Goal: Task Accomplishment & Management: Use online tool/utility

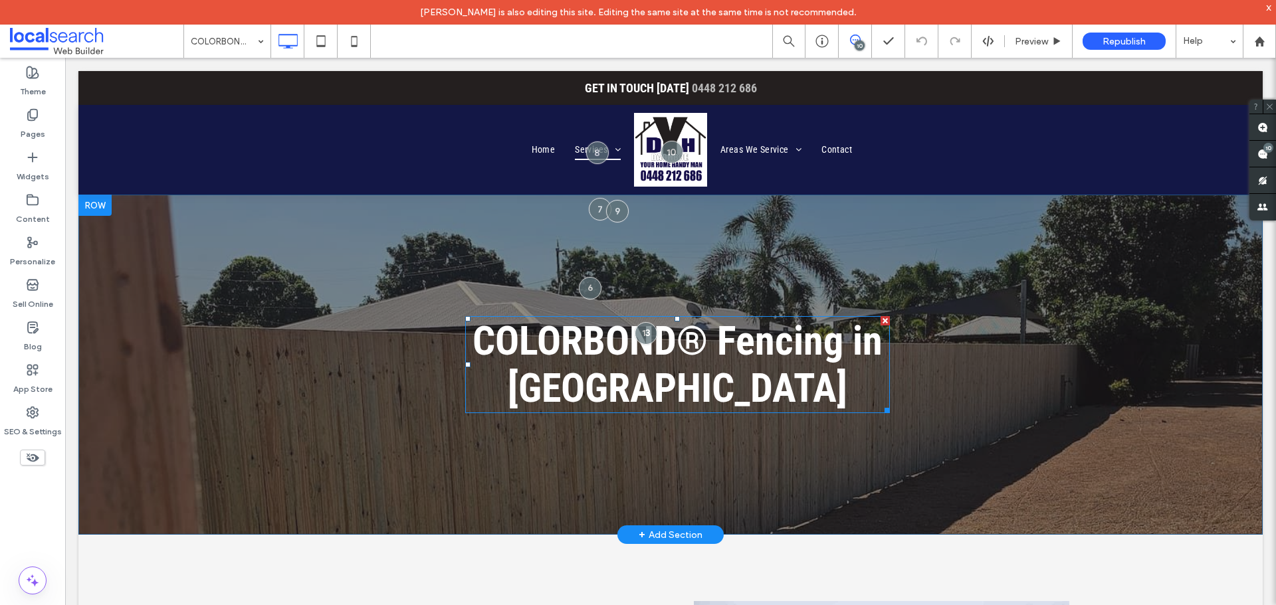
click at [592, 367] on span "Fencing in [GEOGRAPHIC_DATA]" at bounding box center [695, 365] width 375 height 94
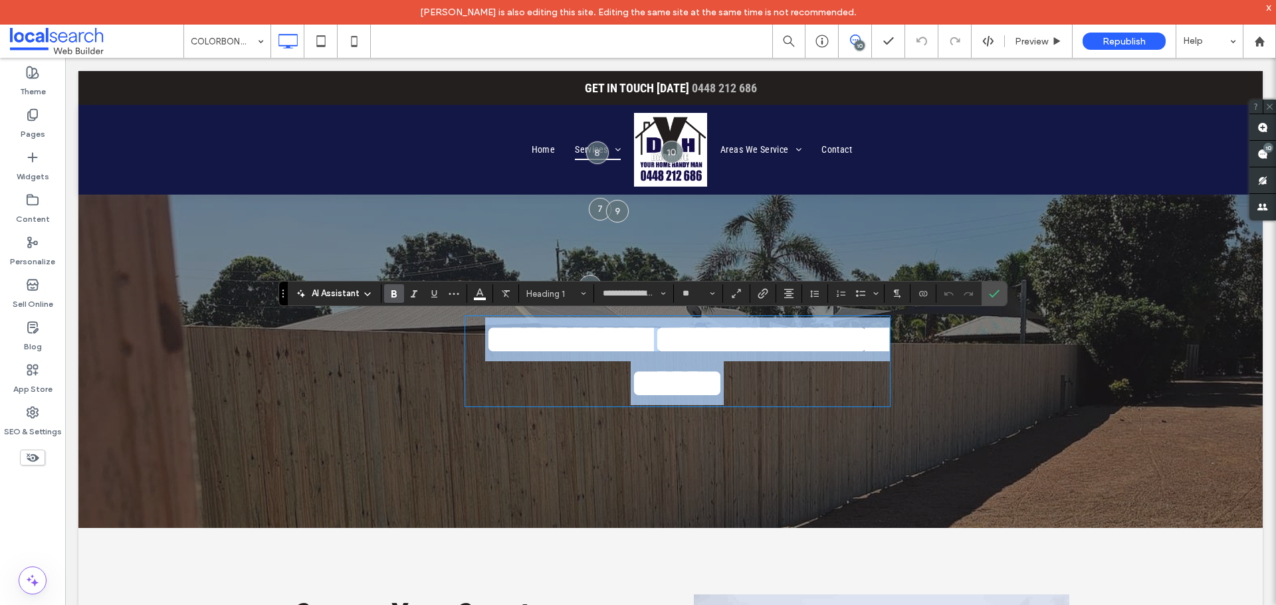
click at [631, 367] on span "**********" at bounding box center [758, 362] width 254 height 84
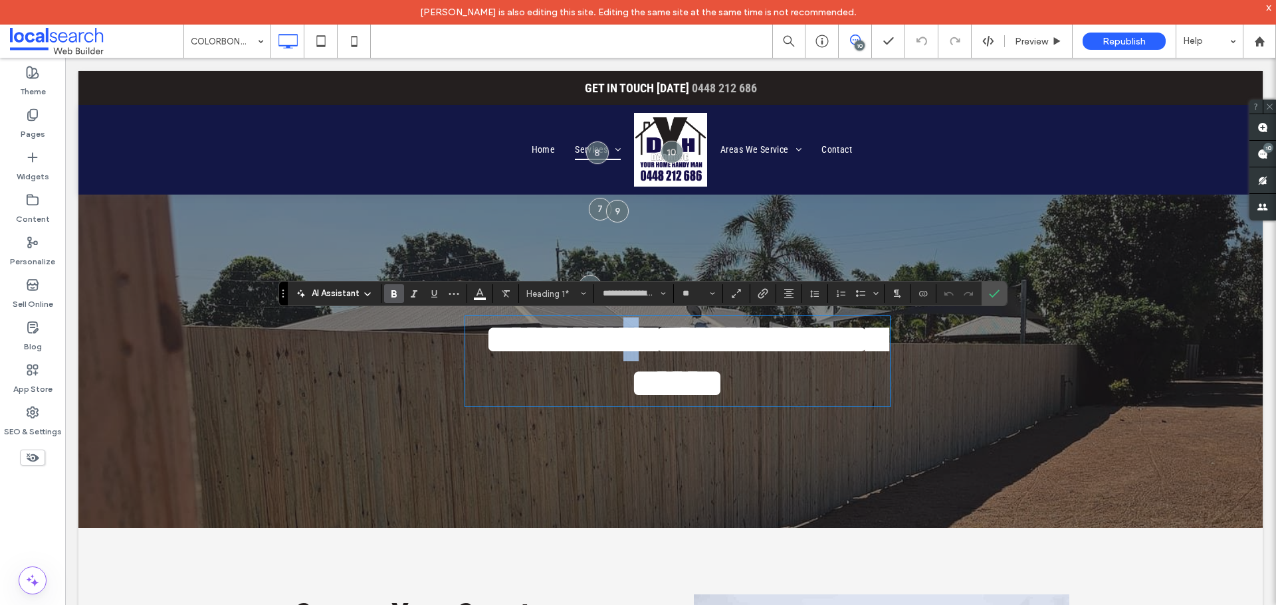
drag, startPoint x: 679, startPoint y: 351, endPoint x: 706, endPoint y: 344, distance: 27.4
click at [703, 346] on h1 "**********" at bounding box center [677, 362] width 425 height 88
click at [457, 291] on icon "More" at bounding box center [454, 293] width 11 height 11
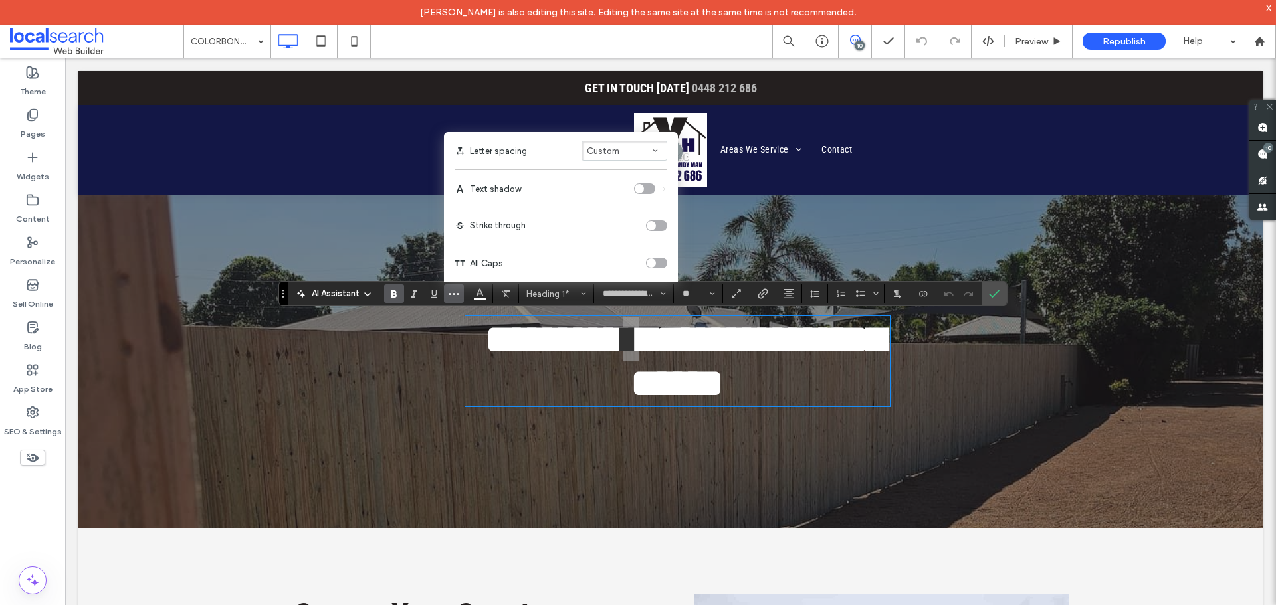
click at [645, 151] on button "Custom" at bounding box center [624, 151] width 86 height 20
click at [659, 294] on button "**********" at bounding box center [633, 293] width 73 height 19
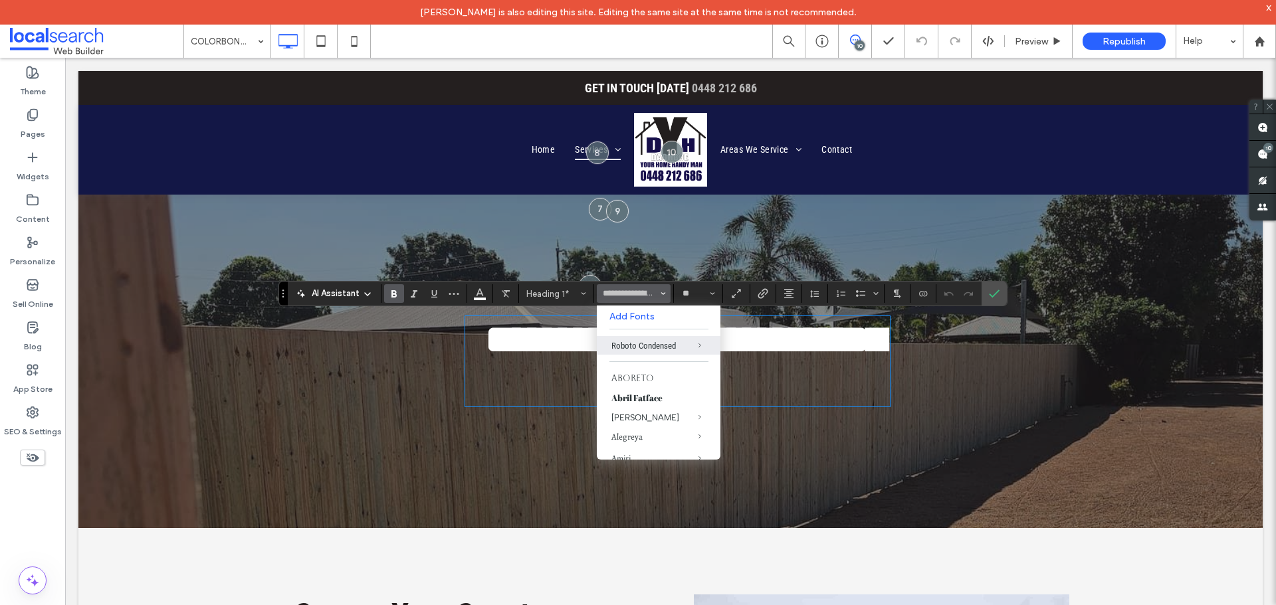
click at [848, 357] on span "**********" at bounding box center [758, 362] width 254 height 84
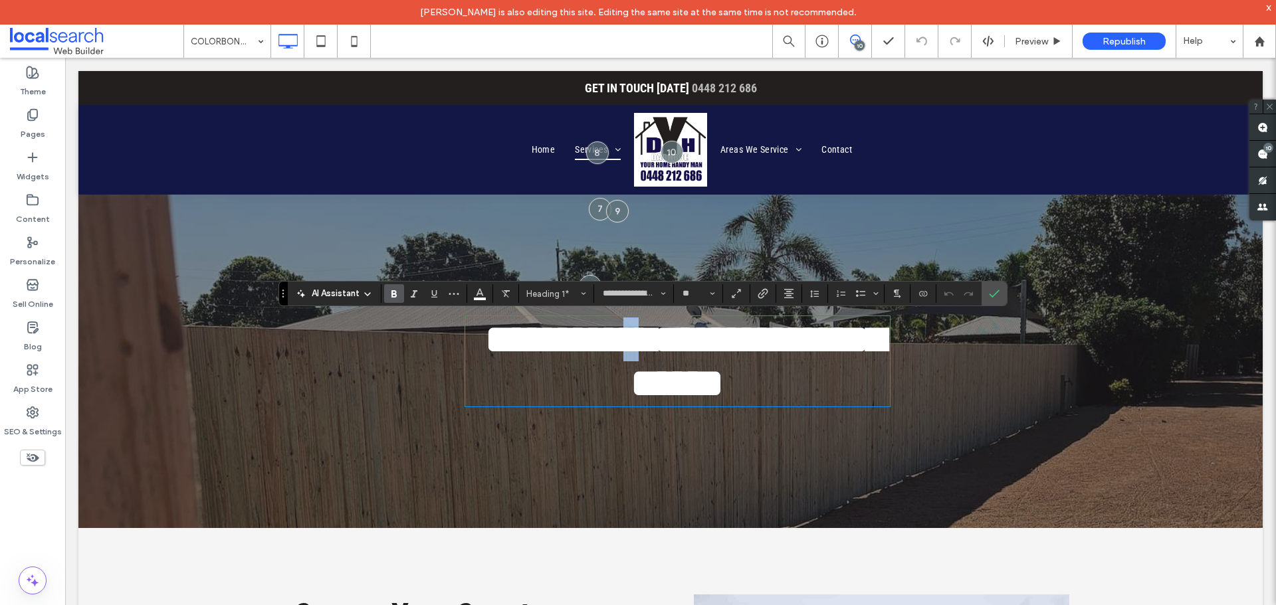
drag, startPoint x: 706, startPoint y: 347, endPoint x: 681, endPoint y: 345, distance: 24.7
click at [681, 345] on h1 "**********" at bounding box center [677, 362] width 425 height 88
click at [452, 301] on span "More" at bounding box center [454, 293] width 11 height 17
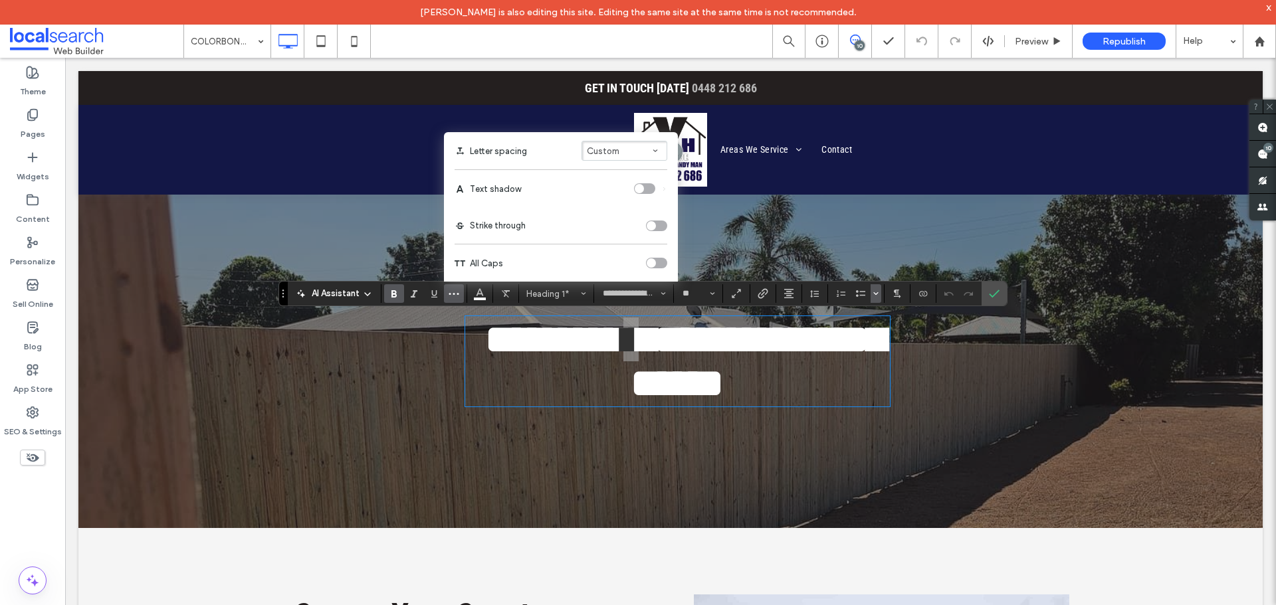
click at [872, 294] on icon "Bulleted list menu" at bounding box center [876, 294] width 8 height 8
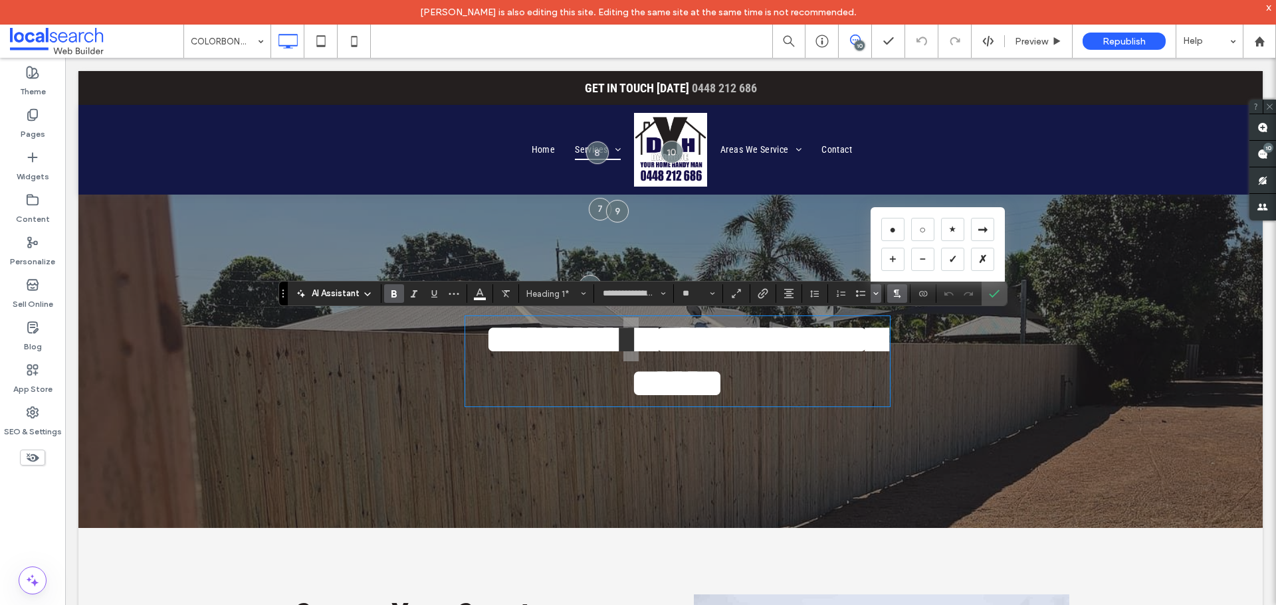
click at [895, 292] on use "Text direction" at bounding box center [897, 294] width 7 height 9
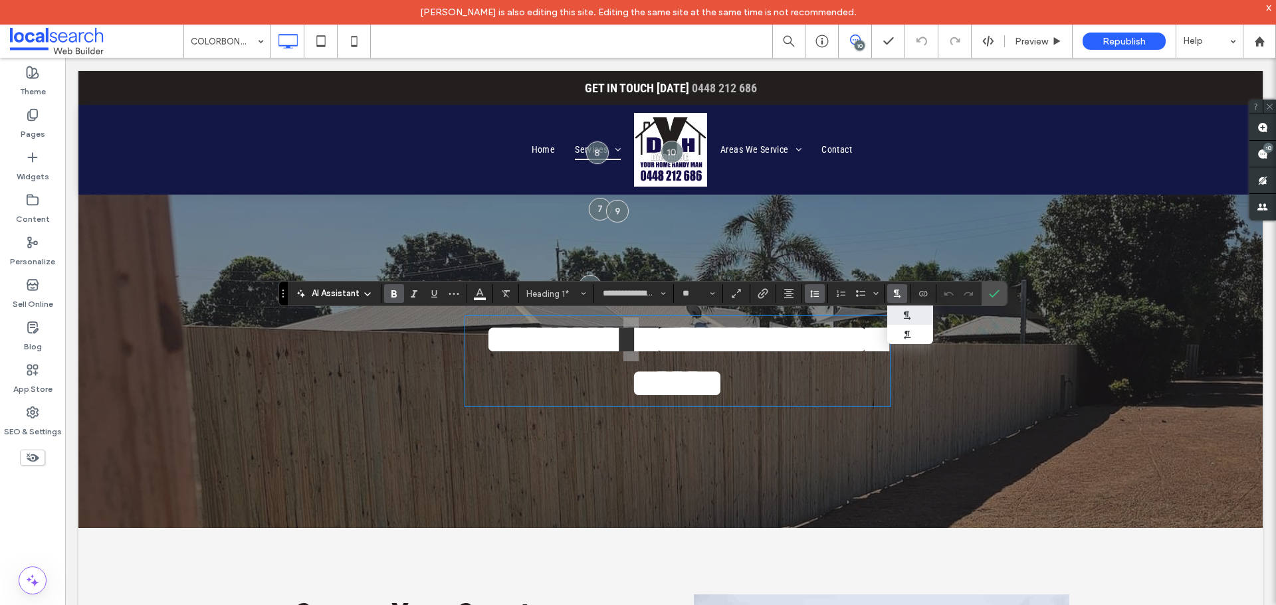
click at [811, 295] on use "Line Height" at bounding box center [814, 293] width 9 height 7
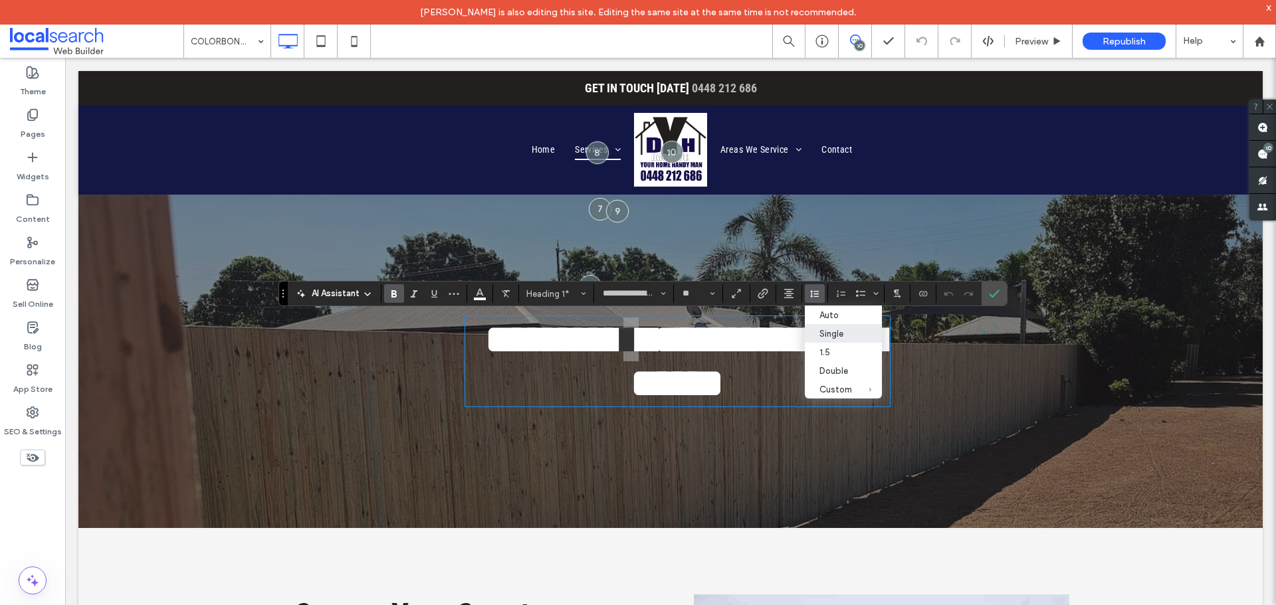
click at [811, 295] on use "Line Height" at bounding box center [814, 293] width 9 height 7
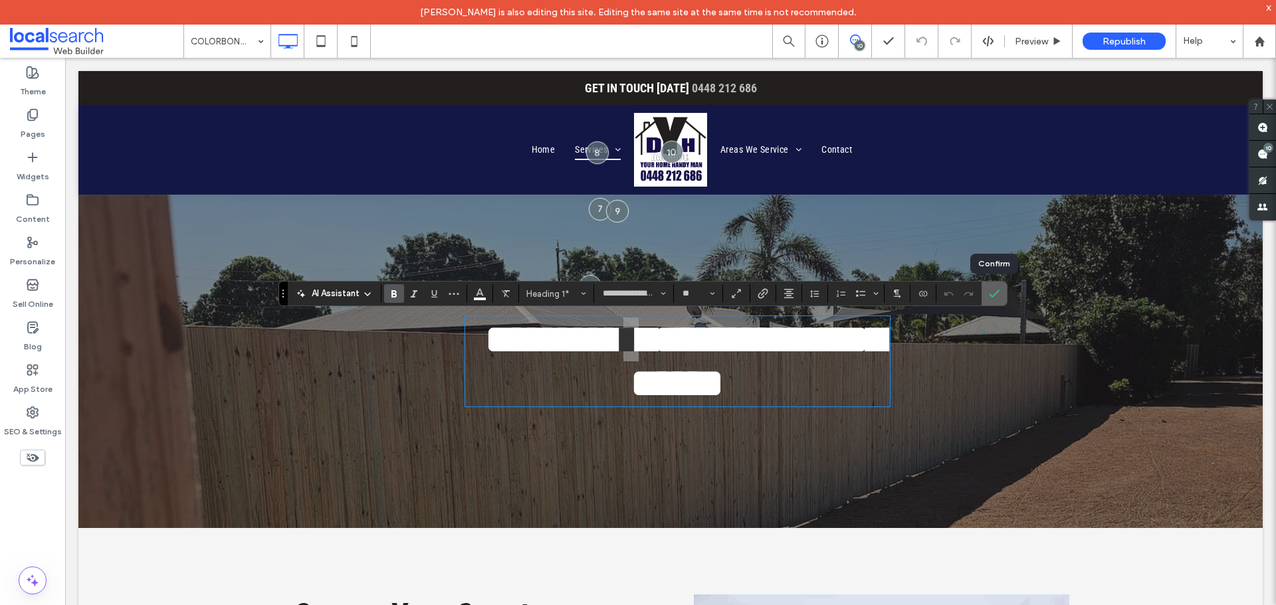
drag, startPoint x: 991, startPoint y: 296, endPoint x: 826, endPoint y: 270, distance: 166.7
click at [991, 296] on use "Confirm" at bounding box center [994, 294] width 11 height 8
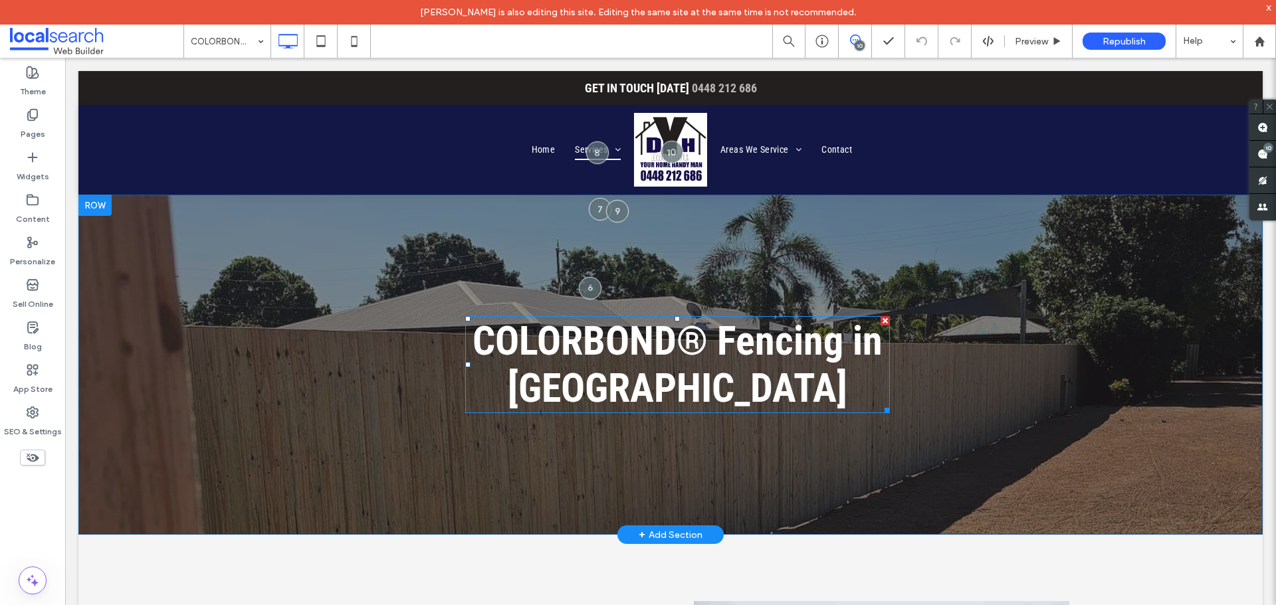
click at [717, 347] on span "Fencing in [GEOGRAPHIC_DATA]" at bounding box center [695, 365] width 375 height 94
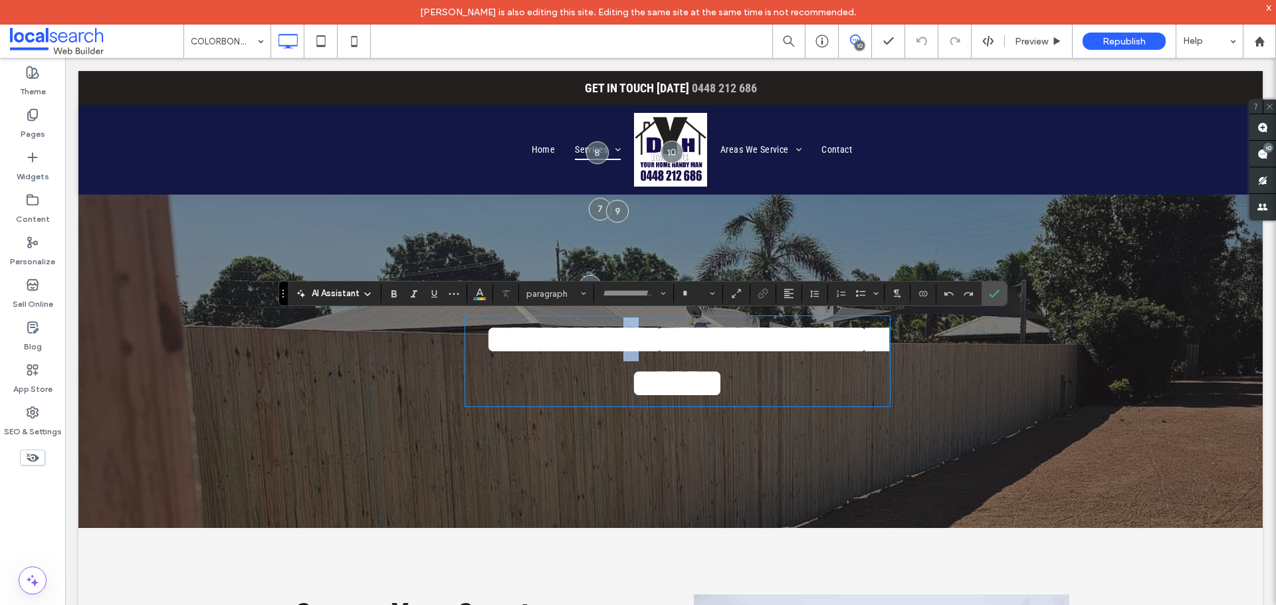
type input "**********"
type input "**"
click at [639, 340] on span "*" at bounding box center [630, 340] width 15 height 40
drag, startPoint x: 680, startPoint y: 340, endPoint x: 696, endPoint y: 341, distance: 15.3
click at [639, 341] on span "*" at bounding box center [630, 340] width 15 height 40
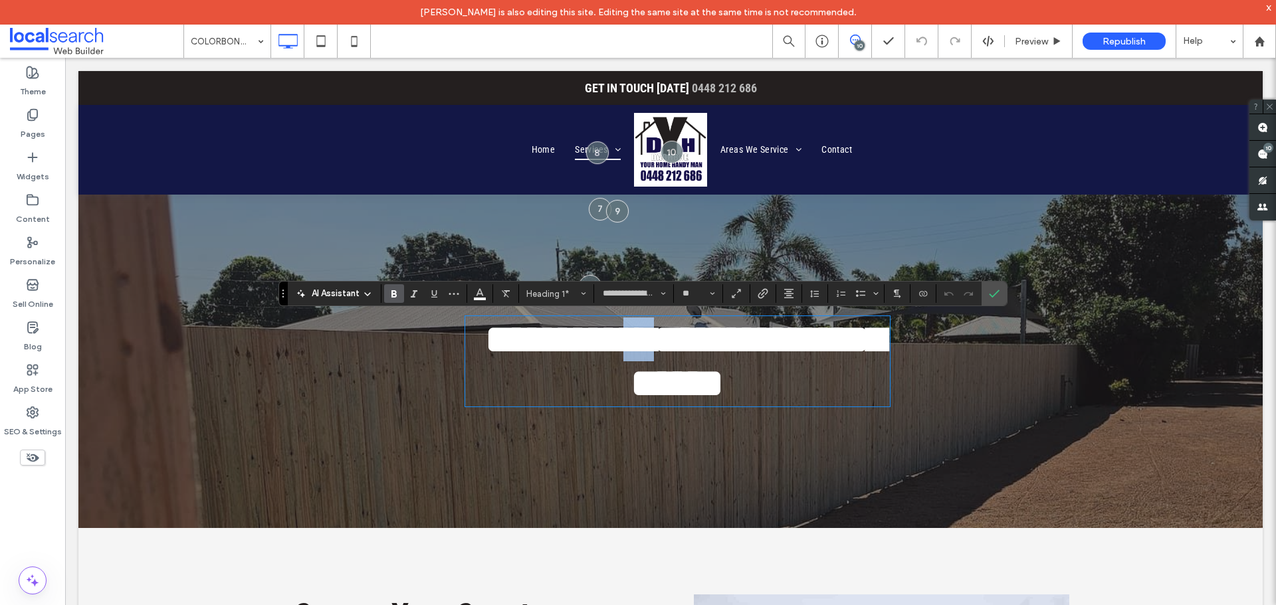
click at [639, 344] on span "*" at bounding box center [630, 340] width 15 height 40
click at [993, 288] on icon "Confirm" at bounding box center [994, 293] width 11 height 11
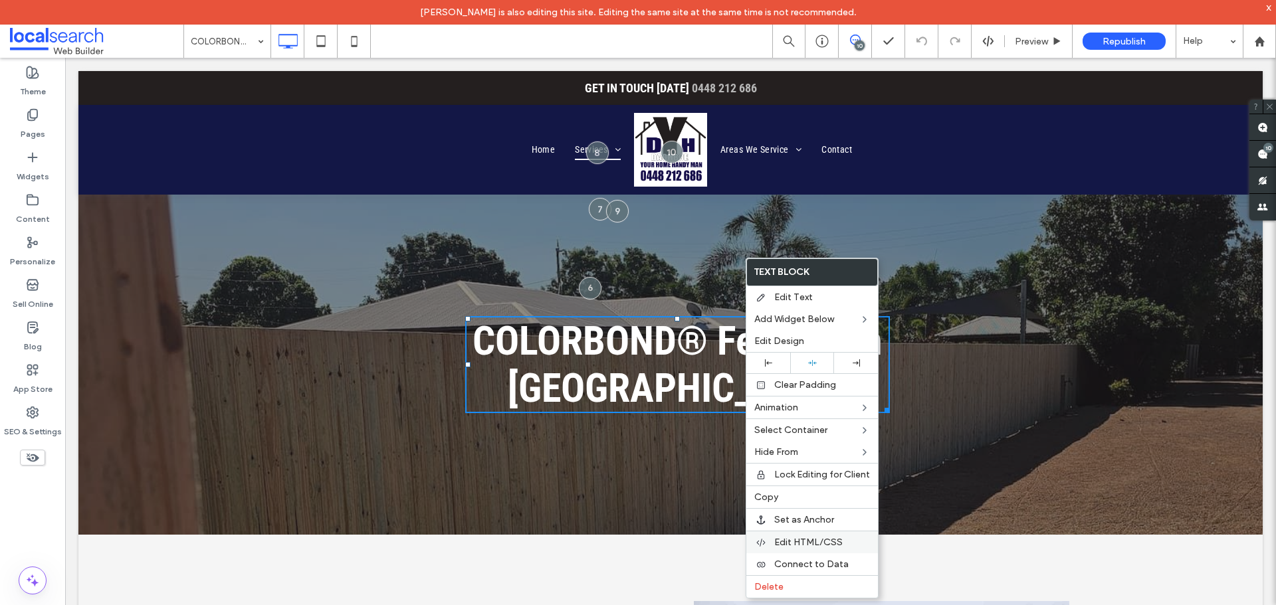
click at [793, 542] on span "Edit HTML/CSS" at bounding box center [808, 542] width 68 height 11
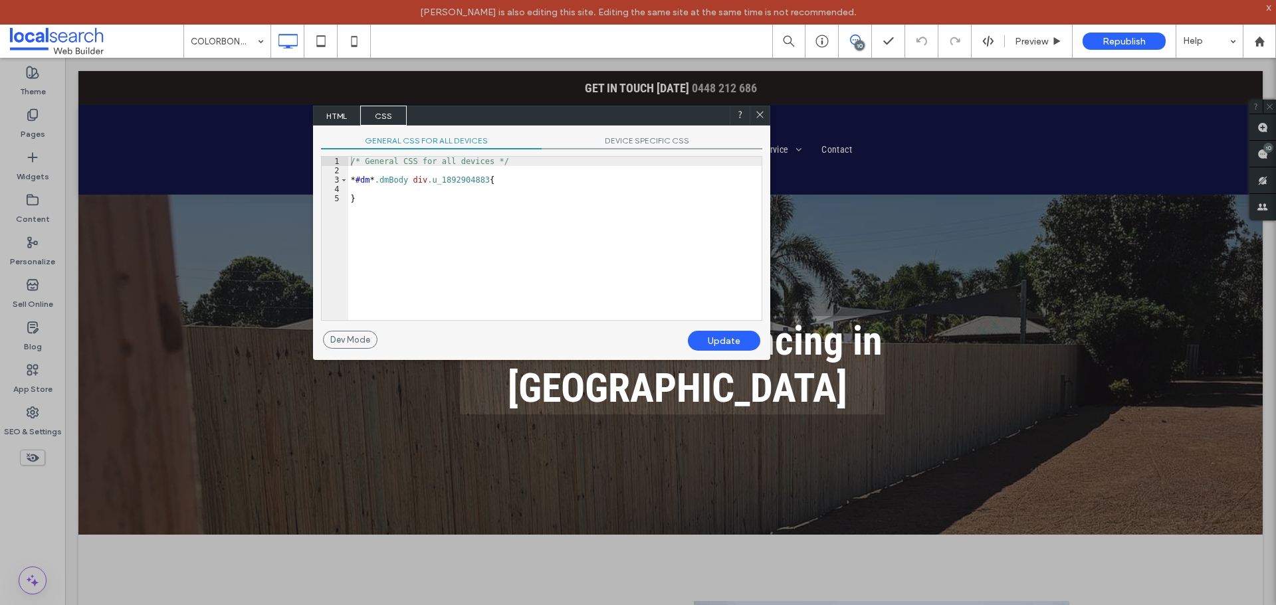
drag, startPoint x: 643, startPoint y: 64, endPoint x: 478, endPoint y: 126, distance: 176.0
click at [489, 120] on div "HTML CSS" at bounding box center [541, 116] width 457 height 20
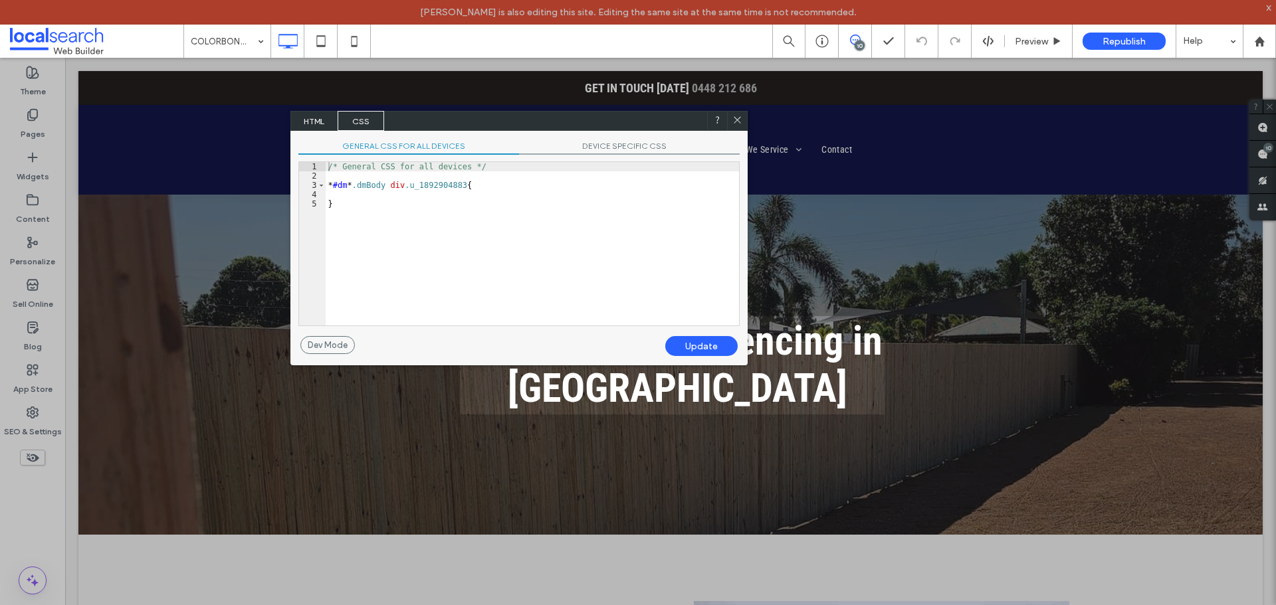
click at [316, 126] on span "HTML" at bounding box center [314, 121] width 47 height 20
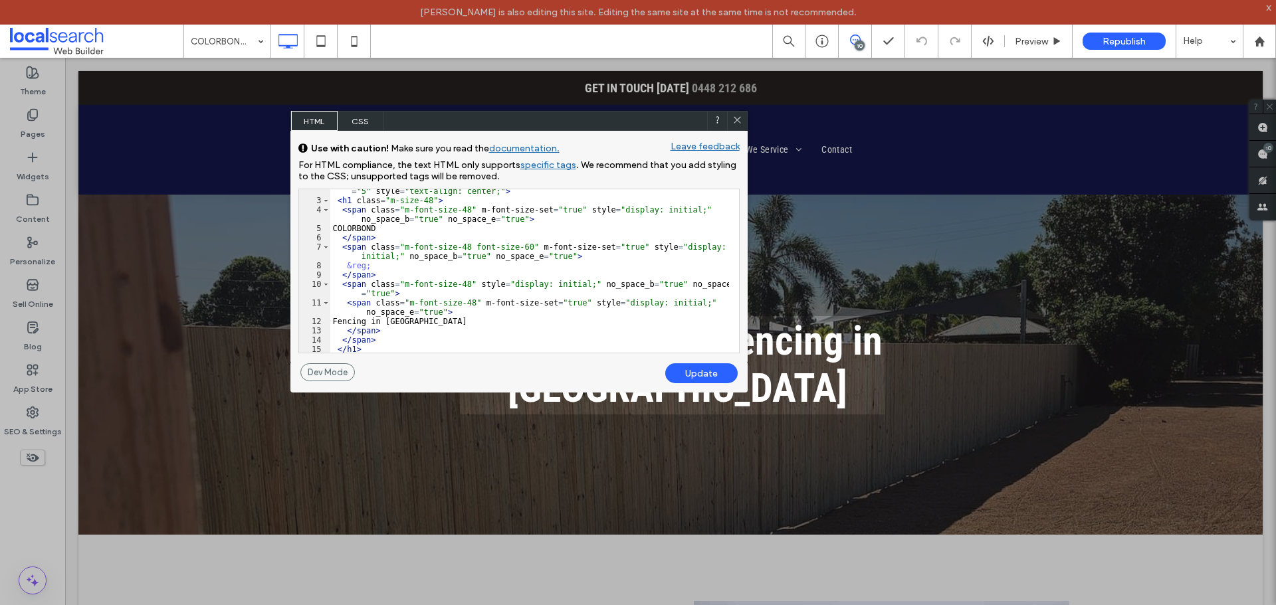
scroll to position [40, 0]
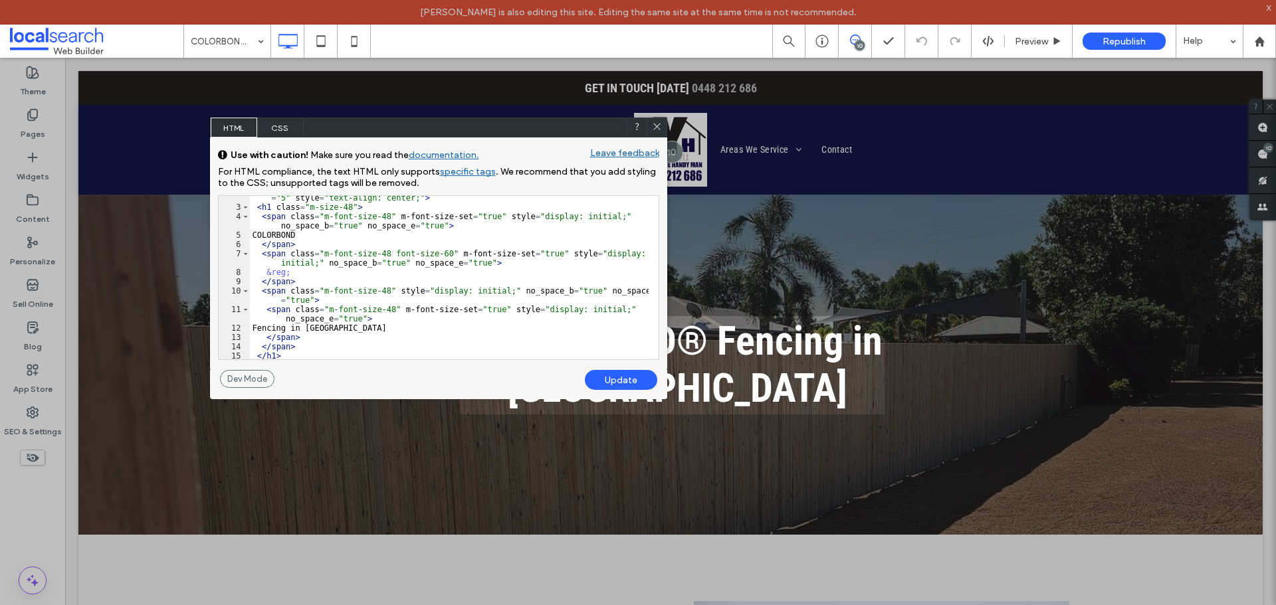
drag, startPoint x: 527, startPoint y: 120, endPoint x: 447, endPoint y: 126, distance: 80.7
click at [447, 126] on div "HTML CSS" at bounding box center [438, 128] width 457 height 20
drag, startPoint x: 393, startPoint y: 128, endPoint x: 437, endPoint y: 124, distance: 44.0
click at [413, 138] on div "HTML CSS" at bounding box center [438, 128] width 457 height 20
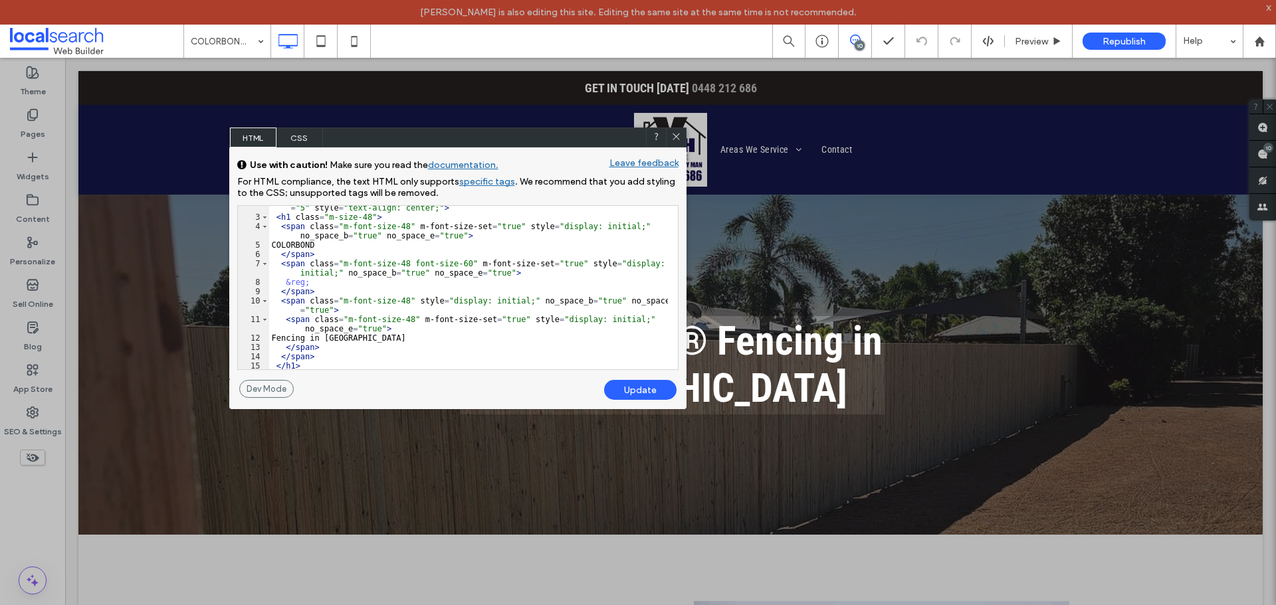
click at [298, 262] on div "< div class = "u_1892904883 dmNewParagraph" dmle_widget = "paragraph" id = "189…" at bounding box center [468, 285] width 399 height 201
drag, startPoint x: 305, startPoint y: 264, endPoint x: 284, endPoint y: 264, distance: 20.6
click at [284, 264] on div "< div class = "u_1892904883 dmNewParagraph" dmle_widget = "paragraph" id = "189…" at bounding box center [468, 285] width 399 height 201
click at [285, 264] on div "< div class = "u_1892904883 dmNewParagraph" dmle_widget = "paragraph" id = "189…" at bounding box center [468, 287] width 399 height 163
drag, startPoint x: 286, startPoint y: 262, endPoint x: 300, endPoint y: 262, distance: 14.0
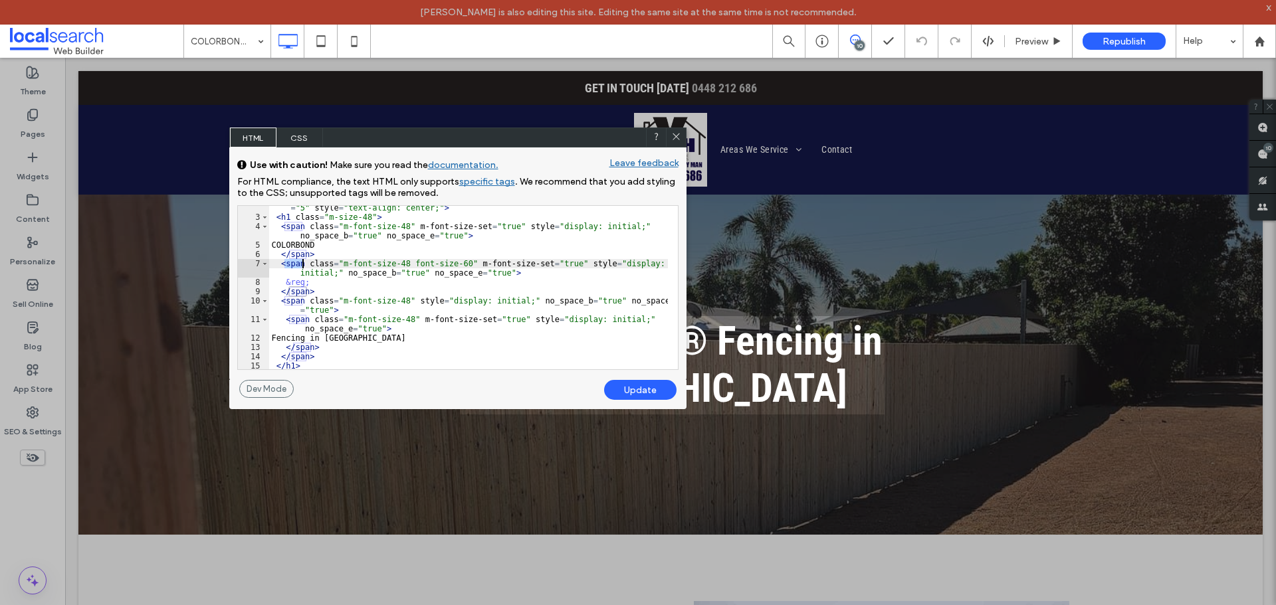
click at [300, 262] on div "< div class = "u_1892904883 dmNewParagraph" dmle_widget = "paragraph" id = "189…" at bounding box center [468, 285] width 399 height 201
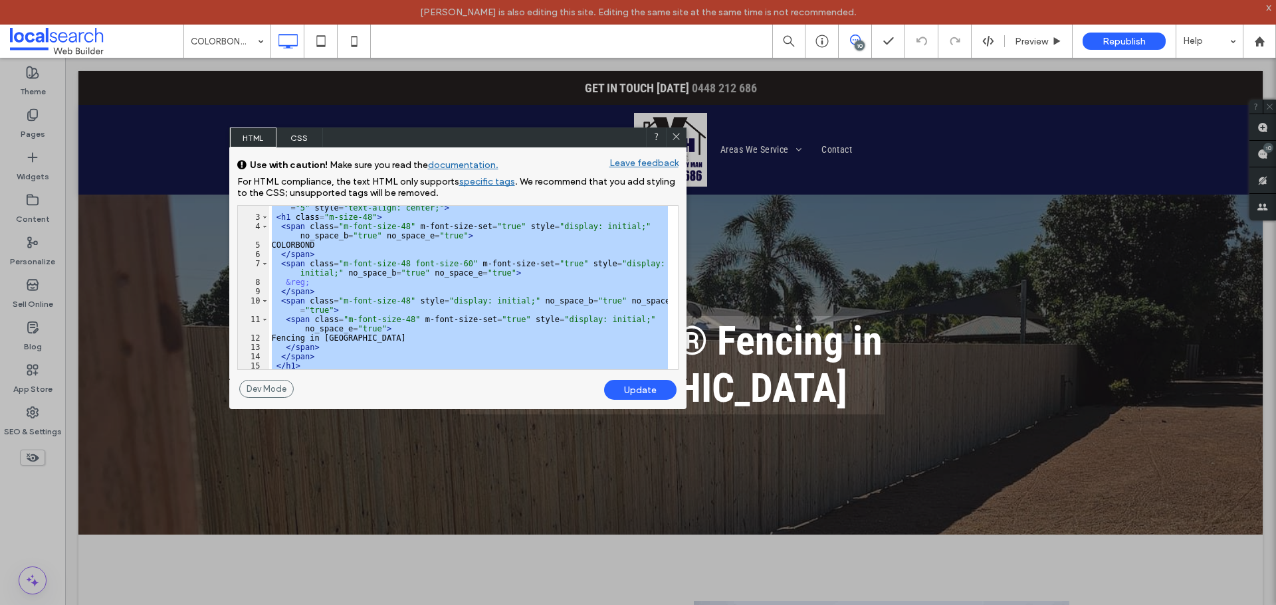
click at [313, 262] on div "< div class = "u_1892904883 dmNewParagraph" dmle_widget = "paragraph" id = "189…" at bounding box center [468, 287] width 399 height 163
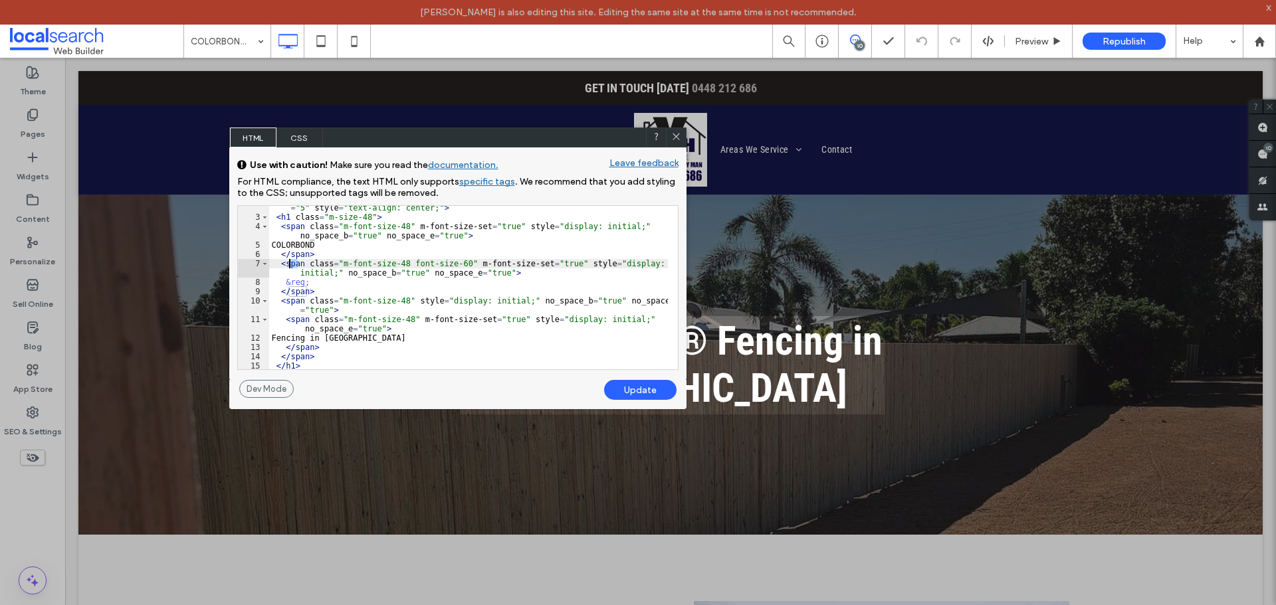
click at [291, 264] on div "< div class = "u_1892904883 dmNewParagraph" dmle_widget = "paragraph" id = "189…" at bounding box center [468, 285] width 399 height 201
click at [301, 261] on div "< div class = "u_1892904883 dmNewParagraph" dmle_widget = "paragraph" id = "189…" at bounding box center [468, 285] width 399 height 201
drag, startPoint x: 301, startPoint y: 263, endPoint x: 292, endPoint y: 264, distance: 9.3
click at [291, 263] on div "< div class = "u_1892904883 dmNewParagraph" dmle_widget = "paragraph" id = "189…" at bounding box center [468, 285] width 399 height 201
click at [305, 290] on div "< div class = "u_1892904883 dmNewParagraph" dmle_widget = "paragraph" id = "189…" at bounding box center [468, 285] width 399 height 201
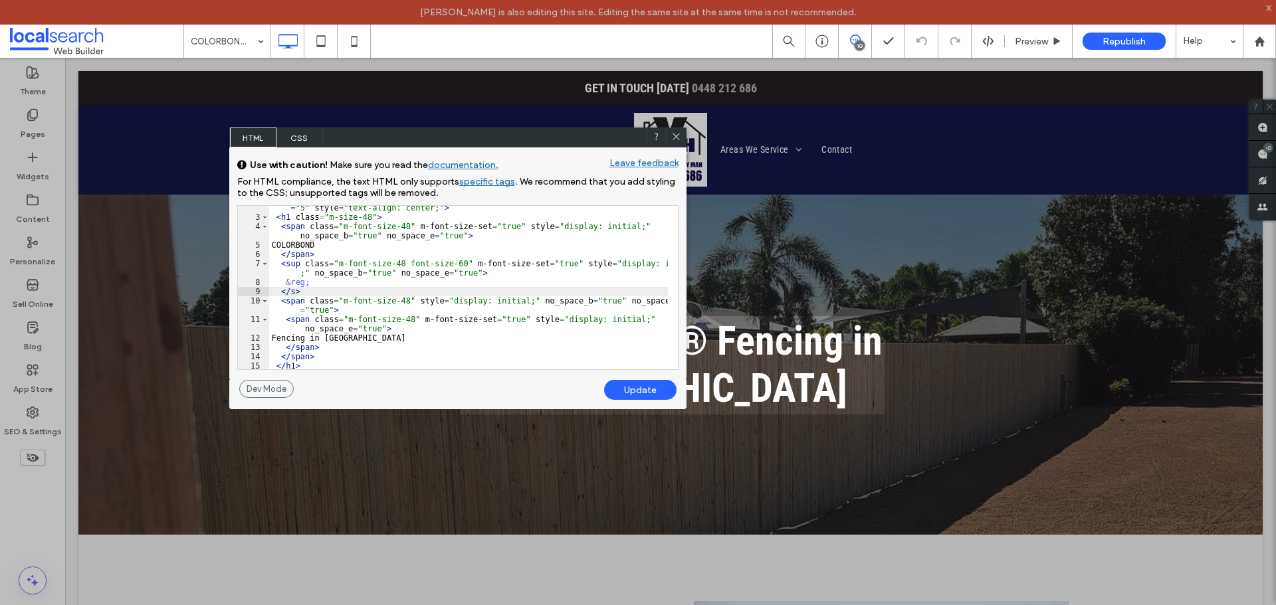
type textarea "**"
click at [639, 389] on div "Update" at bounding box center [640, 390] width 72 height 20
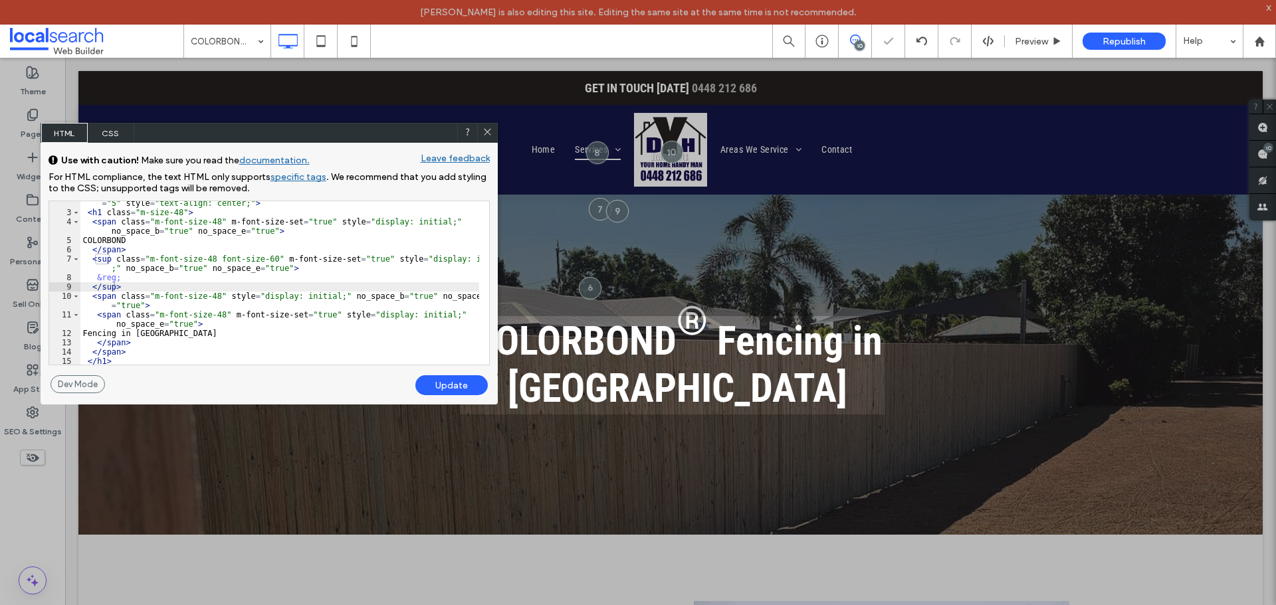
drag, startPoint x: 559, startPoint y: 146, endPoint x: 400, endPoint y: 135, distance: 159.2
click at [400, 135] on div "HTML CSS" at bounding box center [269, 133] width 457 height 20
click at [487, 135] on icon at bounding box center [487, 132] width 10 height 10
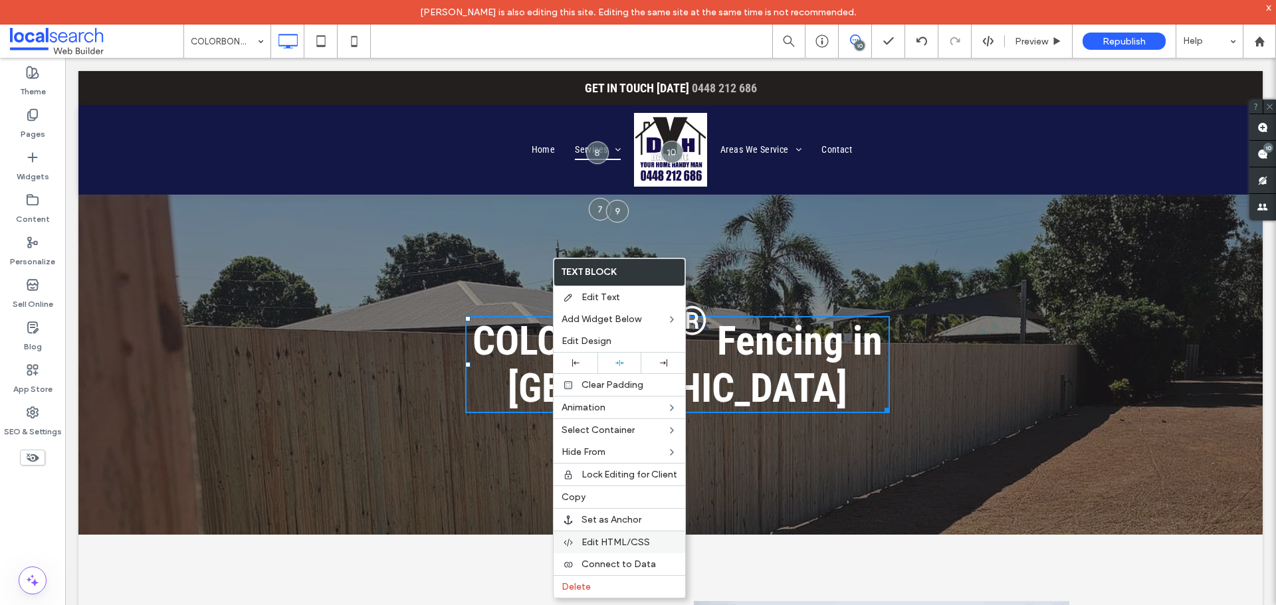
click at [623, 550] on div "Edit HTML/CSS" at bounding box center [620, 542] width 132 height 23
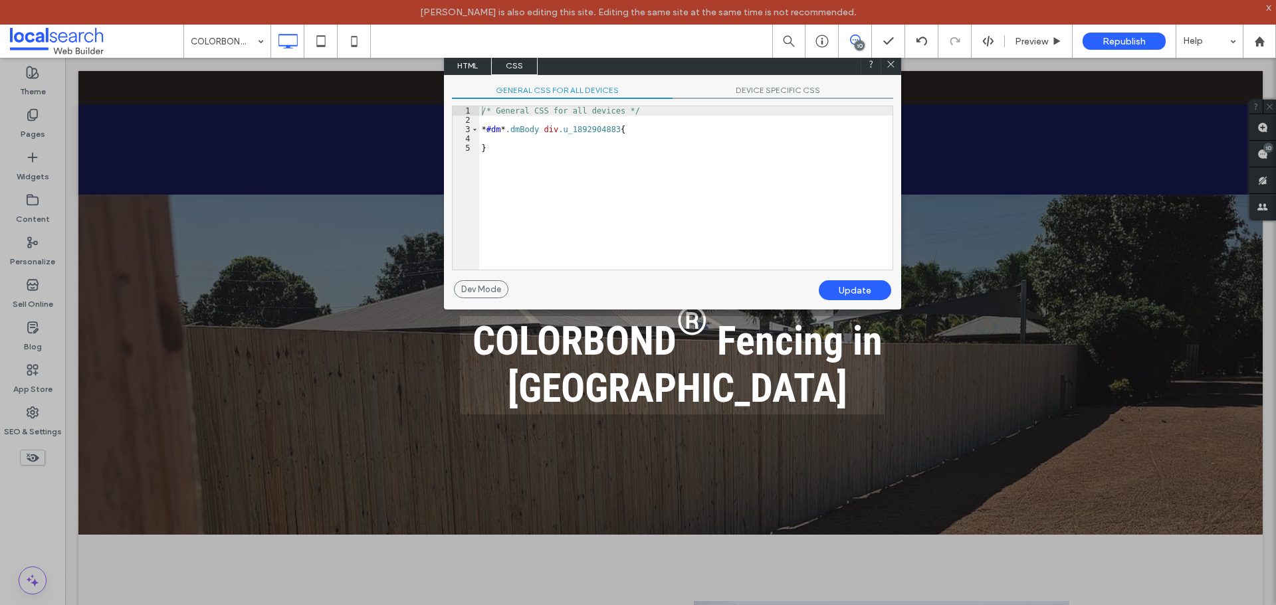
click at [523, 60] on span "CSS" at bounding box center [514, 65] width 47 height 20
click at [741, 92] on span "DEVICE SPECIFIC CSS" at bounding box center [783, 92] width 221 height 14
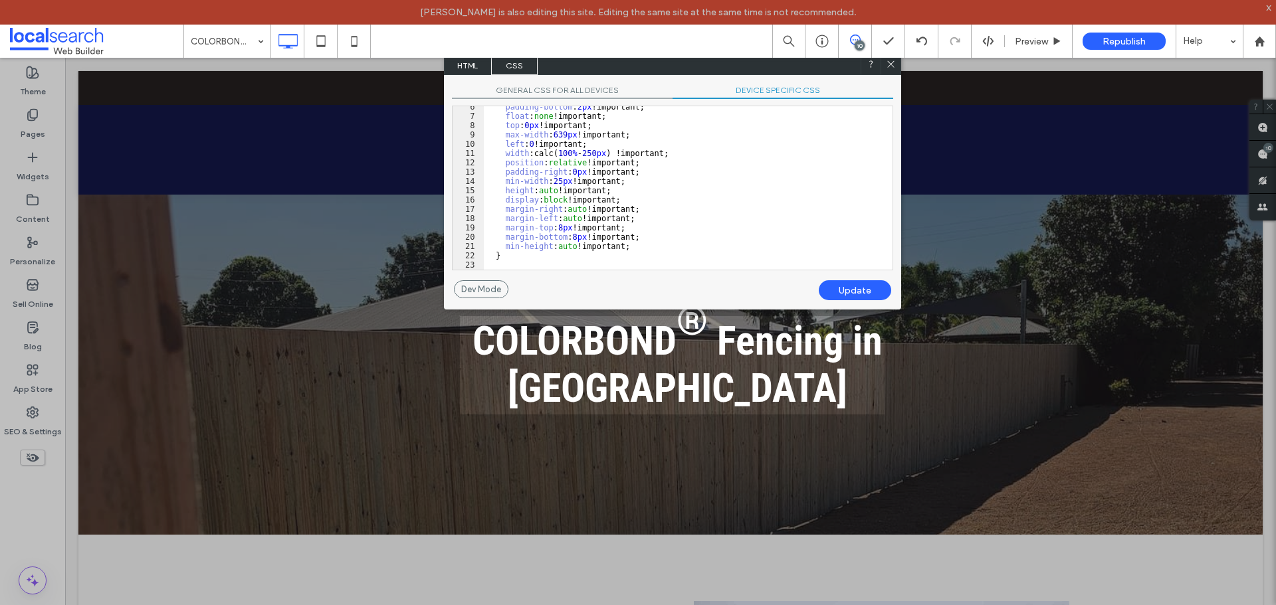
scroll to position [51, 0]
click at [469, 62] on span "HTML" at bounding box center [468, 65] width 47 height 20
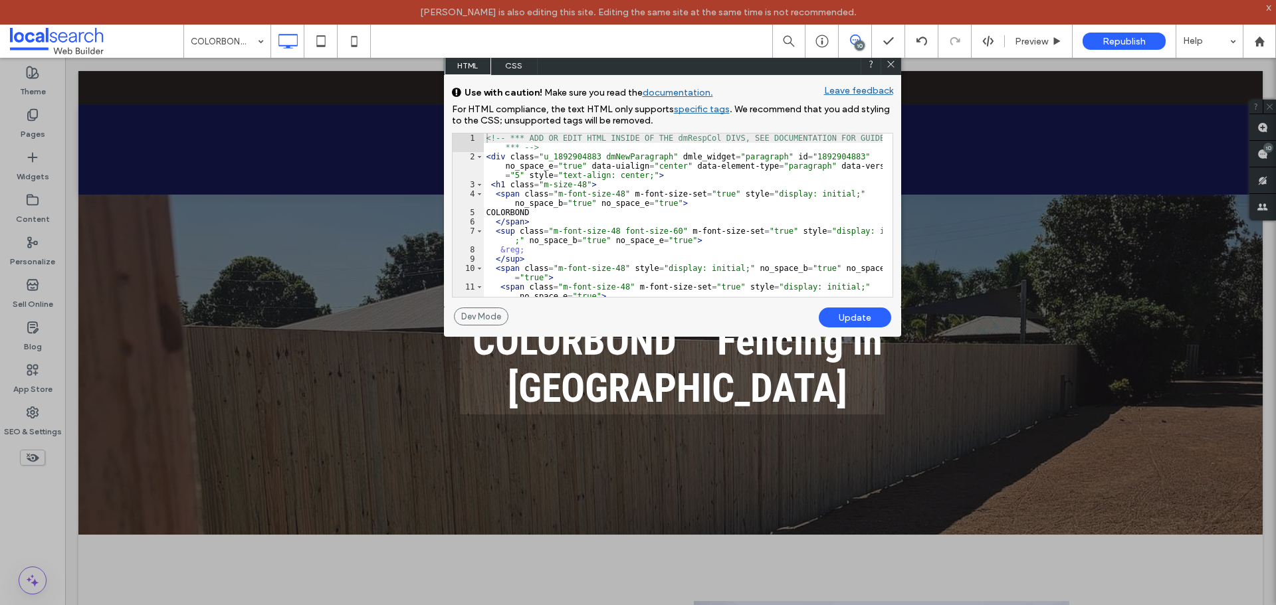
scroll to position [0, 0]
click at [516, 62] on span "CSS" at bounding box center [514, 65] width 47 height 20
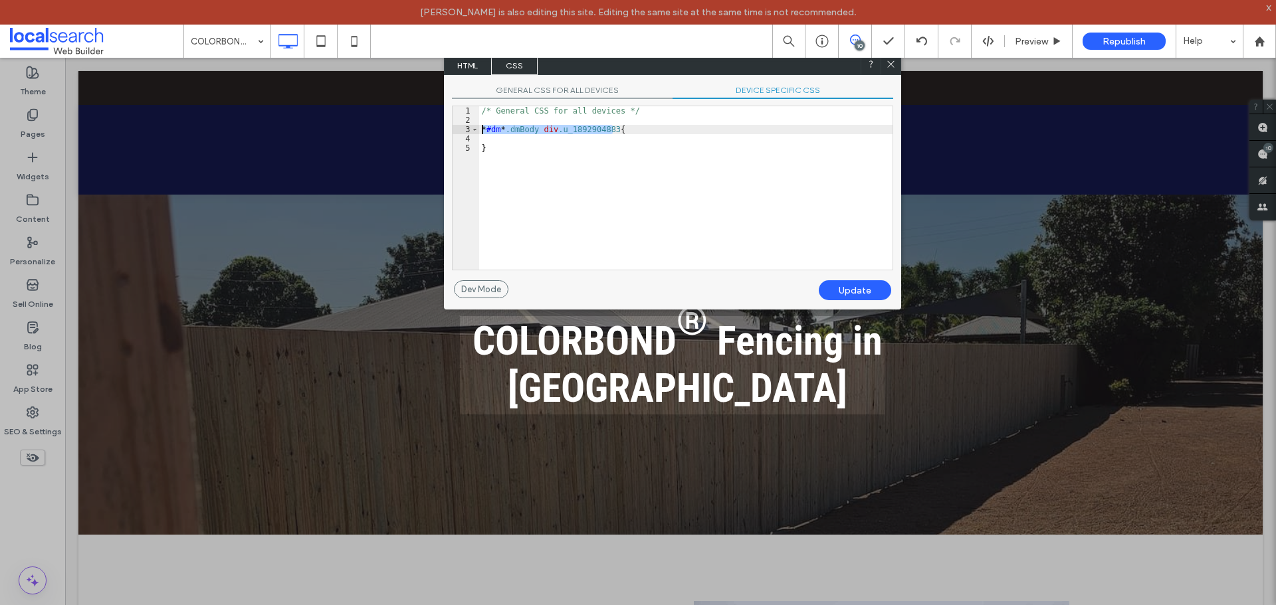
drag, startPoint x: 614, startPoint y: 130, endPoint x: 469, endPoint y: 130, distance: 144.9
click at [469, 130] on div "** 1 2 3 4 5 /* General CSS for all devices */ * #dm * .dmBody div .u_189290488…" at bounding box center [672, 188] width 441 height 165
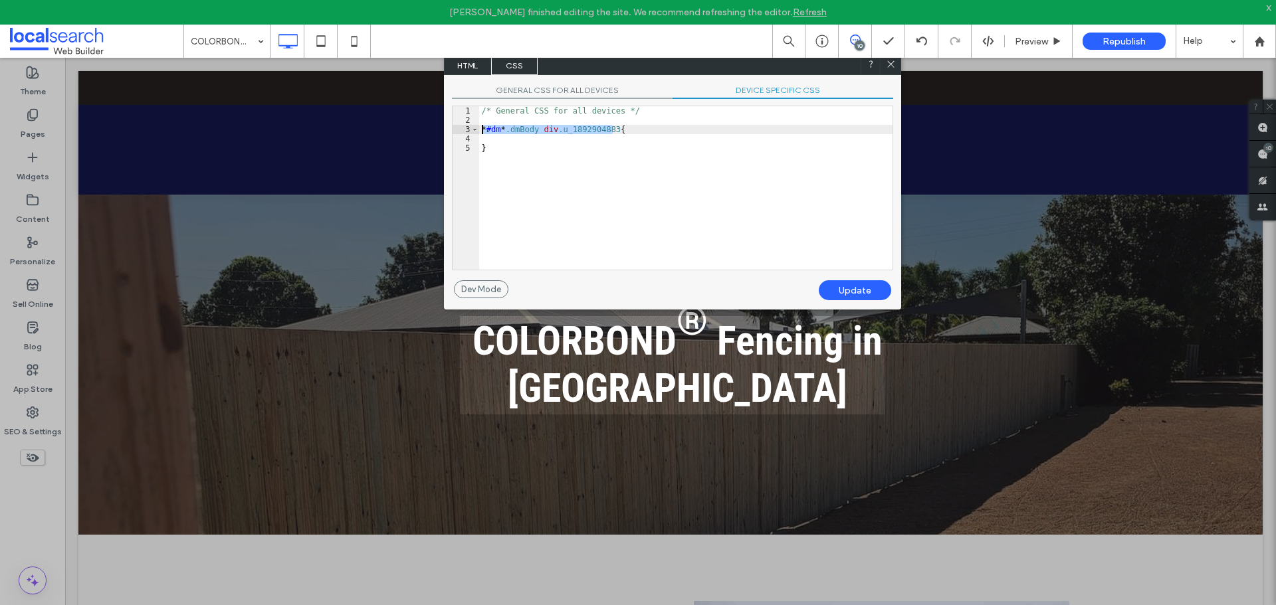
click at [590, 168] on div "/* General CSS for all devices */ * #dm * .dmBody div .u_1892904883 { }" at bounding box center [685, 197] width 413 height 182
click at [613, 142] on div "/* General CSS for all devices */ * #dm * .dmBody div .u_1892904883 { }" at bounding box center [685, 197] width 413 height 182
click at [582, 148] on div "/* General CSS for all devices */ * #dm * .dmBody div .u_1892904883 { }" at bounding box center [685, 197] width 413 height 182
click at [614, 128] on div "/* General CSS for all devices */ * #dm * .dmBody div .u_1892904883 { }" at bounding box center [685, 197] width 413 height 182
click at [668, 146] on div "/* General CSS for all devices */ * #dm * .dmBody div .u_1892904883 sup { }" at bounding box center [685, 197] width 413 height 182
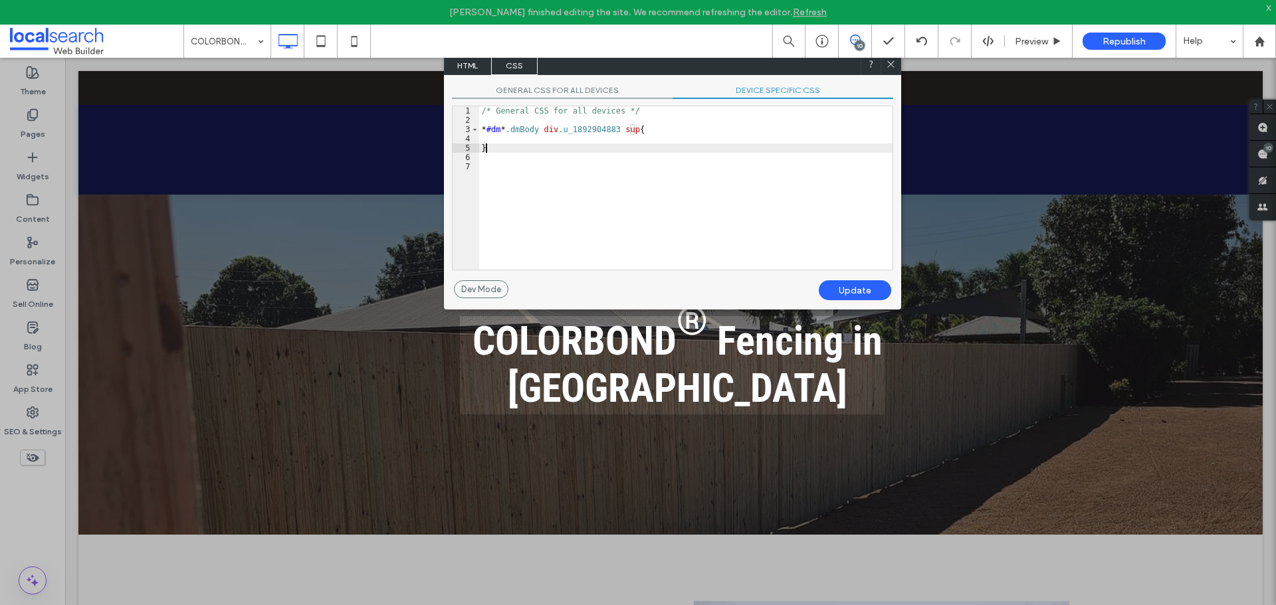
click at [622, 136] on div "/* General CSS for all devices */ * #dm * .dmBody div .u_1892904883 sup { }" at bounding box center [685, 197] width 413 height 182
click at [857, 290] on div "Update" at bounding box center [855, 290] width 72 height 20
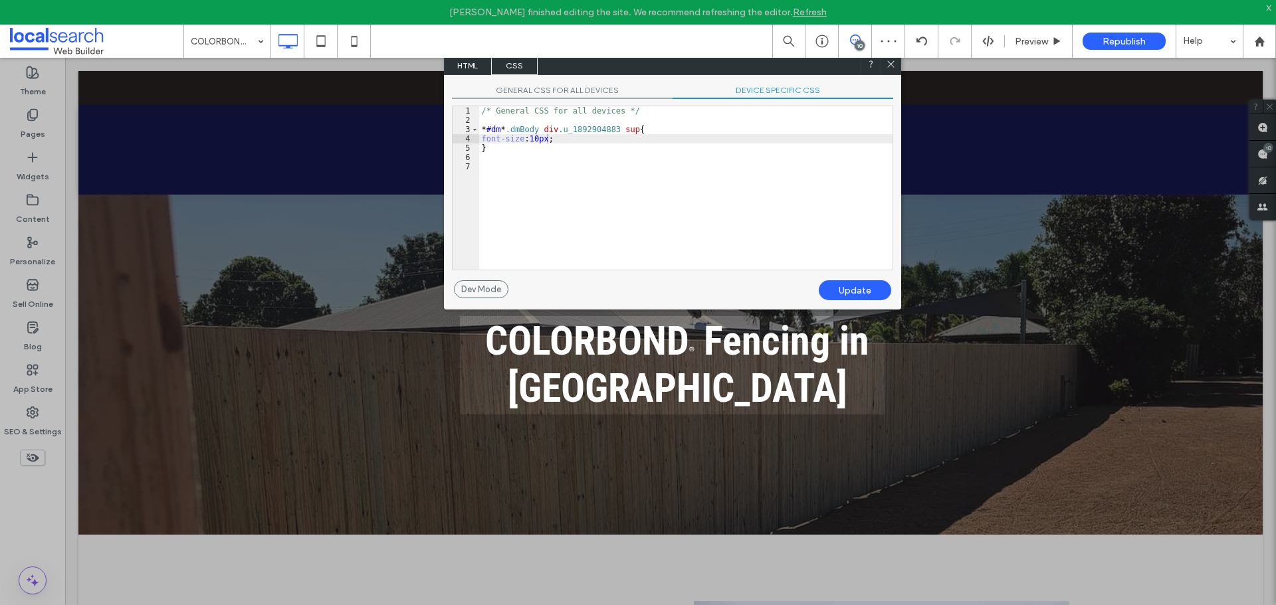
click at [537, 141] on div "/* General CSS for all devices */ * #dm * .dmBody div .u_1892904883 sup { font-…" at bounding box center [685, 197] width 413 height 182
drag, startPoint x: 537, startPoint y: 141, endPoint x: 526, endPoint y: 142, distance: 10.7
click at [526, 142] on div "/* General CSS for all devices */ * #dm * .dmBody div .u_1892904883 sup { font-…" at bounding box center [685, 197] width 413 height 182
click at [533, 142] on div "/* General CSS for all devices */ * #dm * .dmBody div .u_1892904883 sup { font-…" at bounding box center [685, 187] width 413 height 163
drag, startPoint x: 531, startPoint y: 141, endPoint x: 544, endPoint y: 147, distance: 14.0
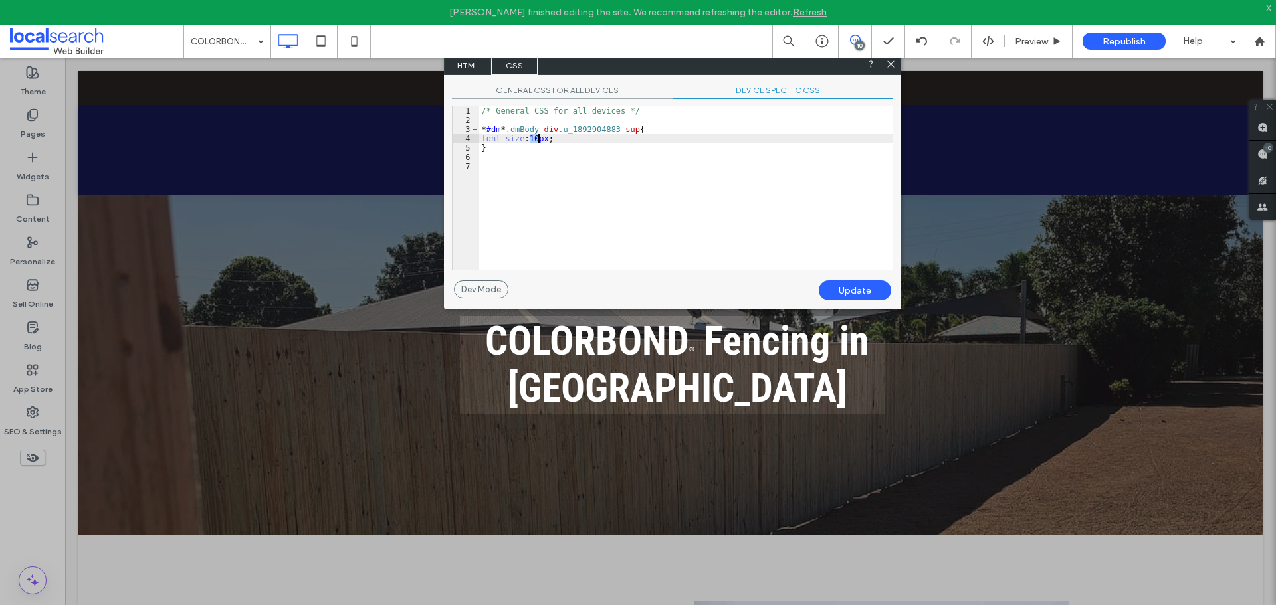
click at [539, 144] on div "/* General CSS for all devices */ * #dm * .dmBody div .u_1892904883 sup { font-…" at bounding box center [685, 197] width 413 height 182
click at [854, 287] on div "Update" at bounding box center [855, 290] width 72 height 20
drag, startPoint x: 538, startPoint y: 136, endPoint x: 560, endPoint y: 144, distance: 24.0
click at [542, 138] on div "/* General CSS for all devices */ * #dm * .dmBody div .u_1892904883 sup { font-…" at bounding box center [685, 197] width 413 height 182
click at [860, 288] on div "Update" at bounding box center [855, 290] width 72 height 20
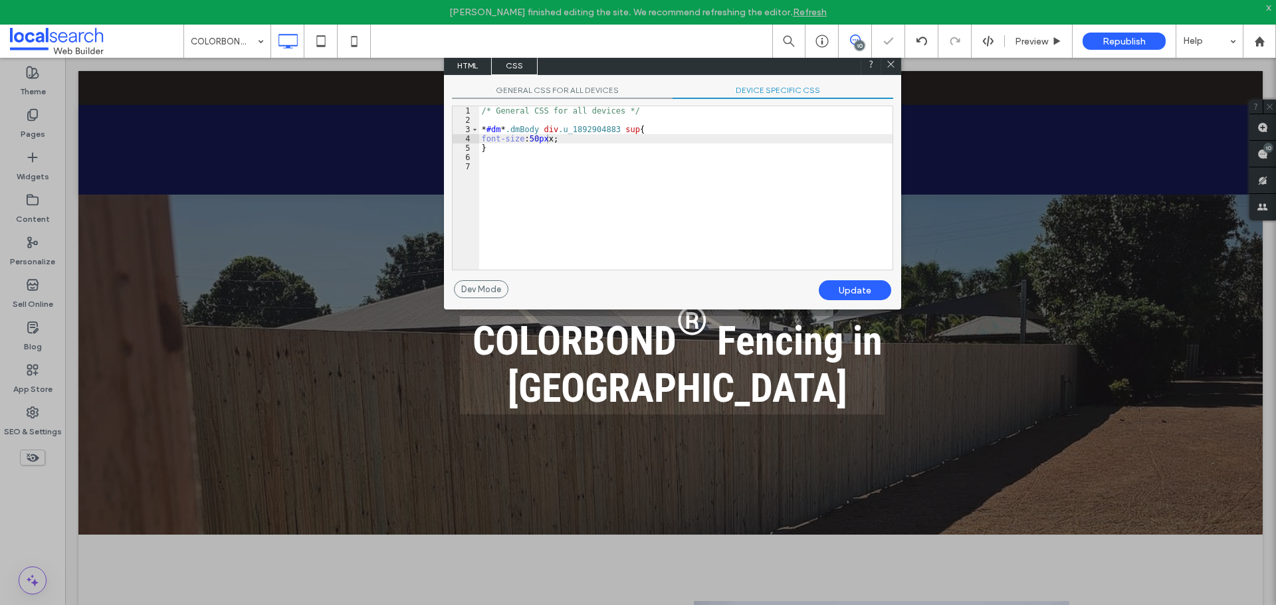
click at [548, 136] on div "/* General CSS for all devices */ * #dm * .dmBody div .u_1892904883 sup { font-…" at bounding box center [685, 197] width 413 height 182
click at [855, 285] on div "Update" at bounding box center [855, 290] width 72 height 20
click at [536, 136] on div "/* General CSS for all devices */ * #dm * .dmBody div .u_1892904883 sup { font-…" at bounding box center [685, 197] width 413 height 182
click at [535, 136] on div "/* General CSS for all devices */ * #dm * .dmBody div .u_1892904883 sup { font-…" at bounding box center [685, 197] width 413 height 182
click at [533, 140] on div "/* General CSS for all devices */ * #dm * .dmBody div .u_1892904883 sup { font-…" at bounding box center [685, 197] width 413 height 182
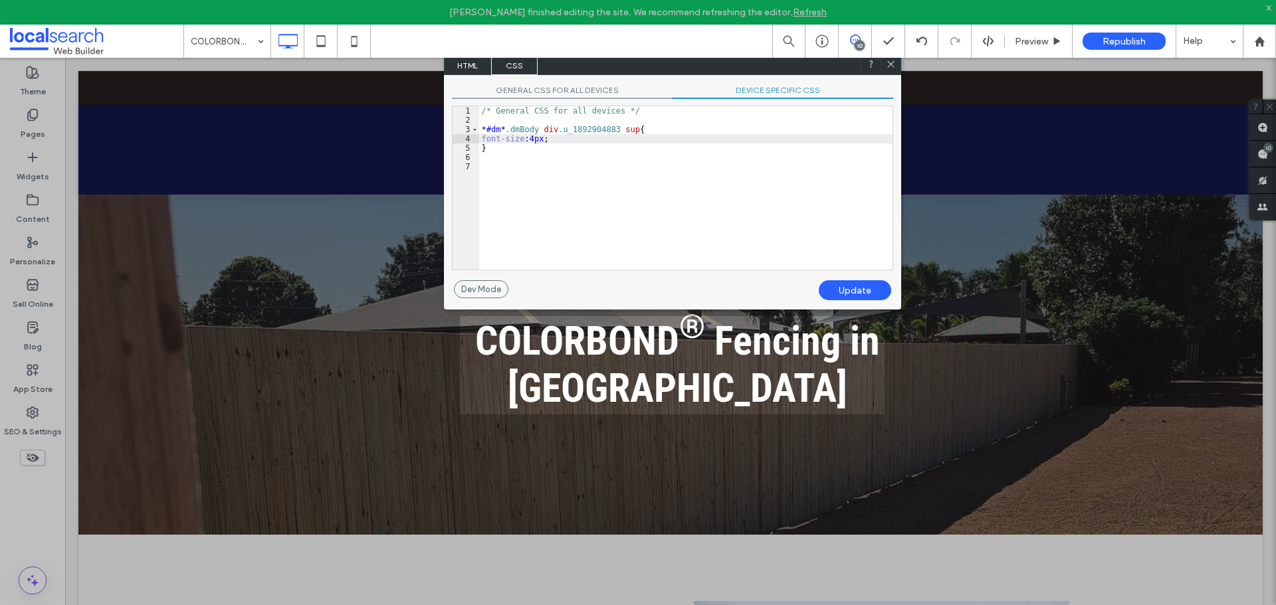
click at [853, 288] on div "Update" at bounding box center [855, 290] width 72 height 20
click at [529, 137] on div "/* General CSS for all devices */ * #dm * .dmBody div .u_1892904883 sup { font-…" at bounding box center [685, 197] width 413 height 182
click at [535, 137] on div "/* General CSS for all devices */ * #dm * .dmBody div .u_1892904883 sup { font-…" at bounding box center [685, 197] width 413 height 182
click at [550, 143] on div "/* General CSS for all devices */ * #dm * .dmBody div .u_1892904883 sup { font-…" at bounding box center [685, 197] width 413 height 182
drag, startPoint x: 520, startPoint y: 94, endPoint x: 625, endPoint y: 98, distance: 104.4
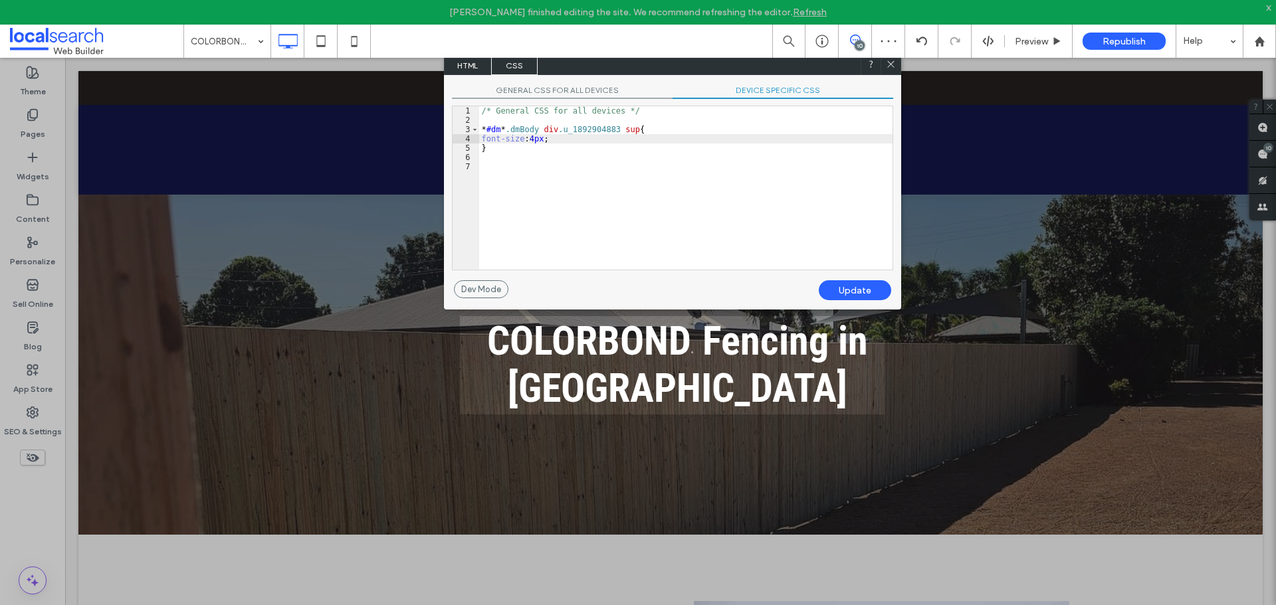
click at [522, 94] on span "GENERAL CSS FOR ALL DEVICES" at bounding box center [562, 92] width 221 height 14
click at [747, 87] on span "DEVICE SPECIFIC CSS" at bounding box center [783, 92] width 221 height 14
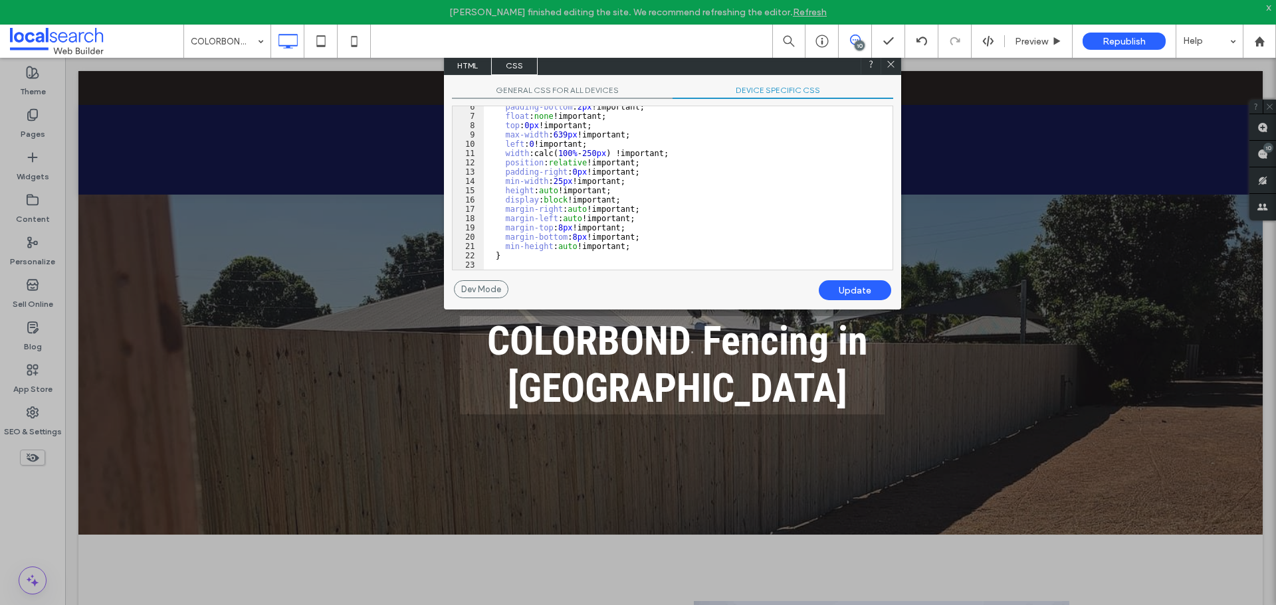
click at [783, 83] on div "GENERAL CSS FOR ALL DEVICES DEVICE SPECIFIC CSS Use with caution! Make sure you…" at bounding box center [672, 177] width 457 height 205
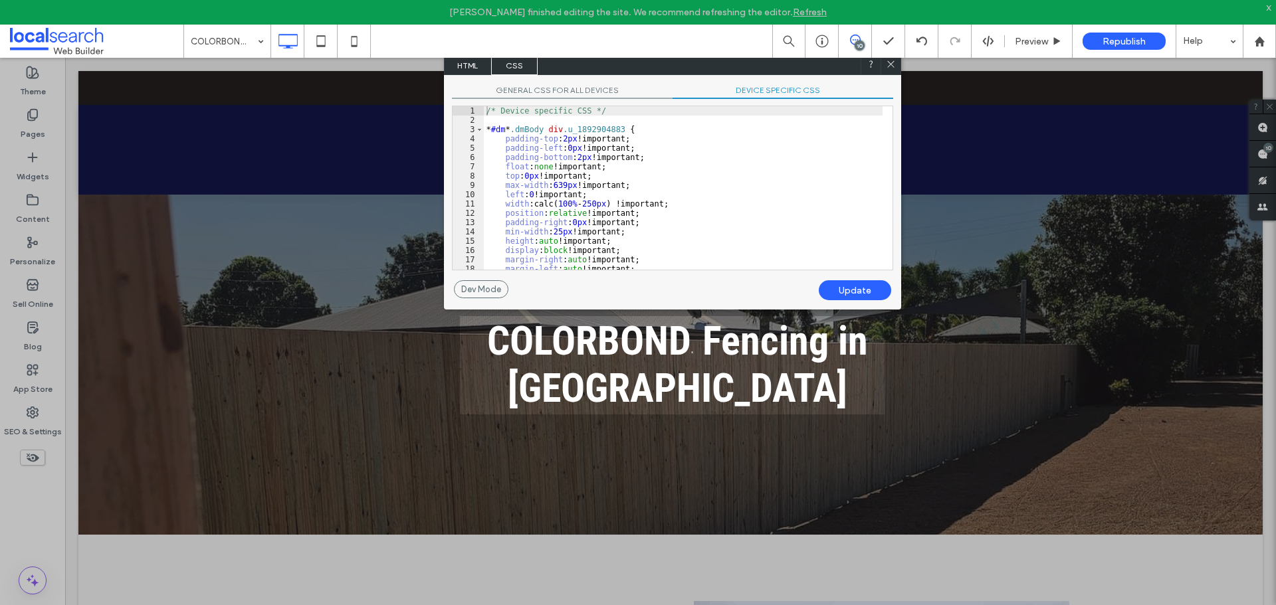
click at [604, 98] on span "GENERAL CSS FOR ALL DEVICES" at bounding box center [562, 92] width 221 height 14
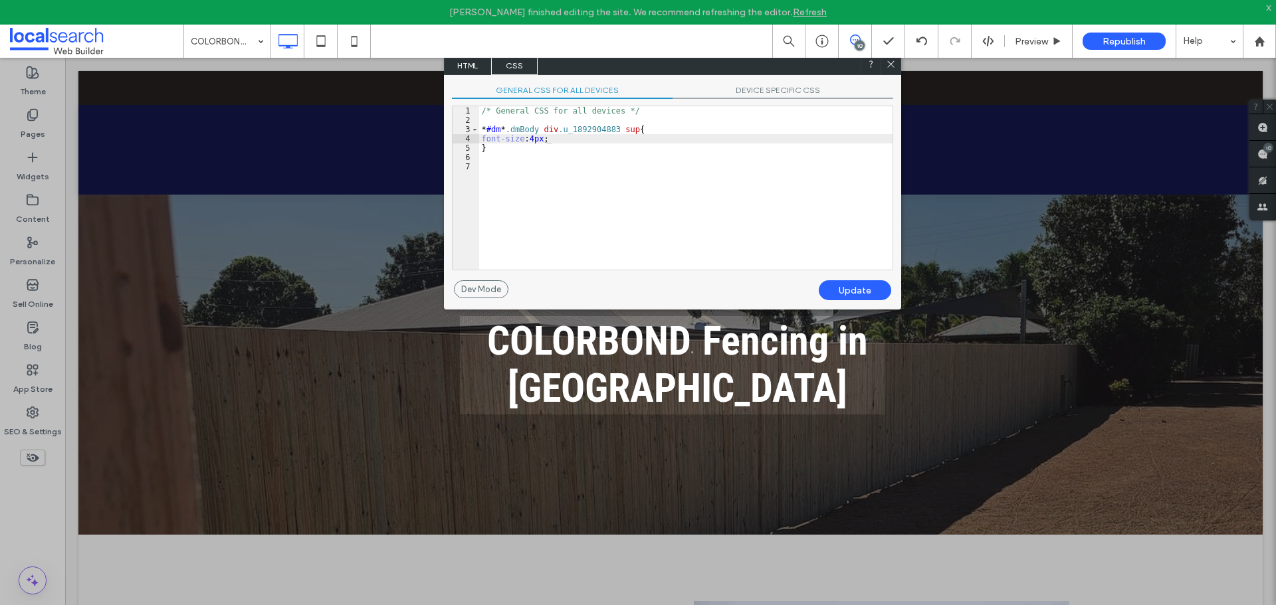
click at [537, 138] on div "/* General CSS for all devices */ * #dm * .dmBody div .u_1892904883 sup { font-…" at bounding box center [685, 197] width 413 height 182
click at [555, 139] on div "/* General CSS for all devices */ * #dm * .dmBody div .u_1892904883 sup { font-…" at bounding box center [685, 197] width 413 height 182
click at [843, 298] on div "Update" at bounding box center [855, 290] width 72 height 20
click at [883, 69] on div at bounding box center [891, 65] width 20 height 20
drag, startPoint x: 893, startPoint y: 66, endPoint x: 829, endPoint y: 8, distance: 86.6
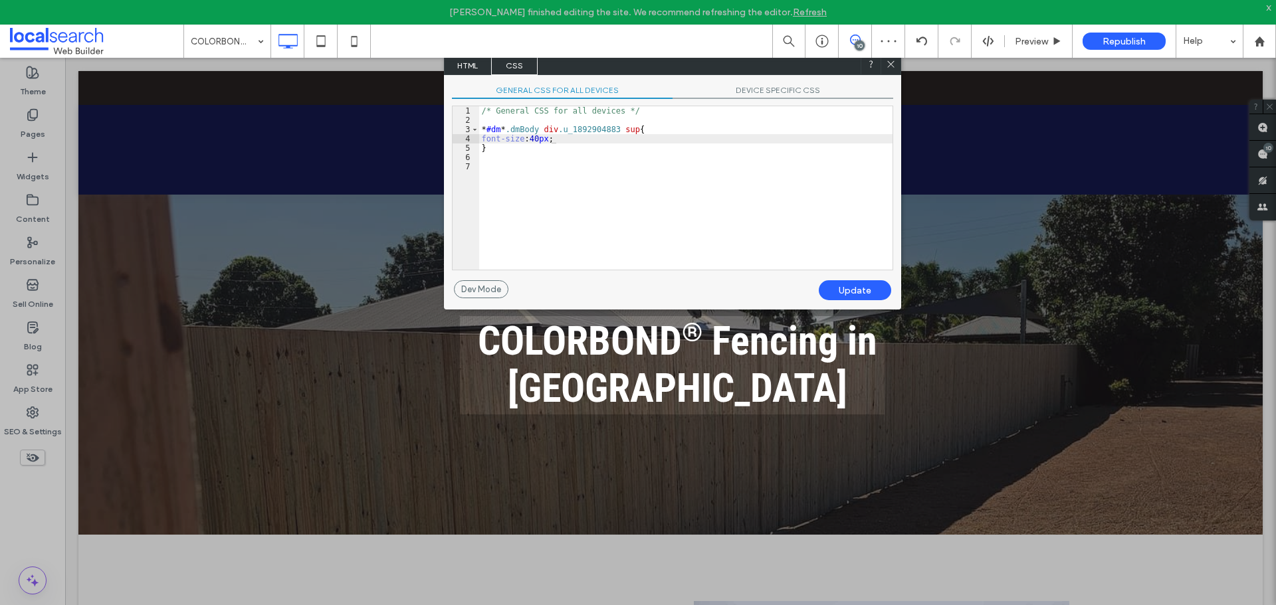
click at [894, 66] on icon at bounding box center [891, 64] width 10 height 10
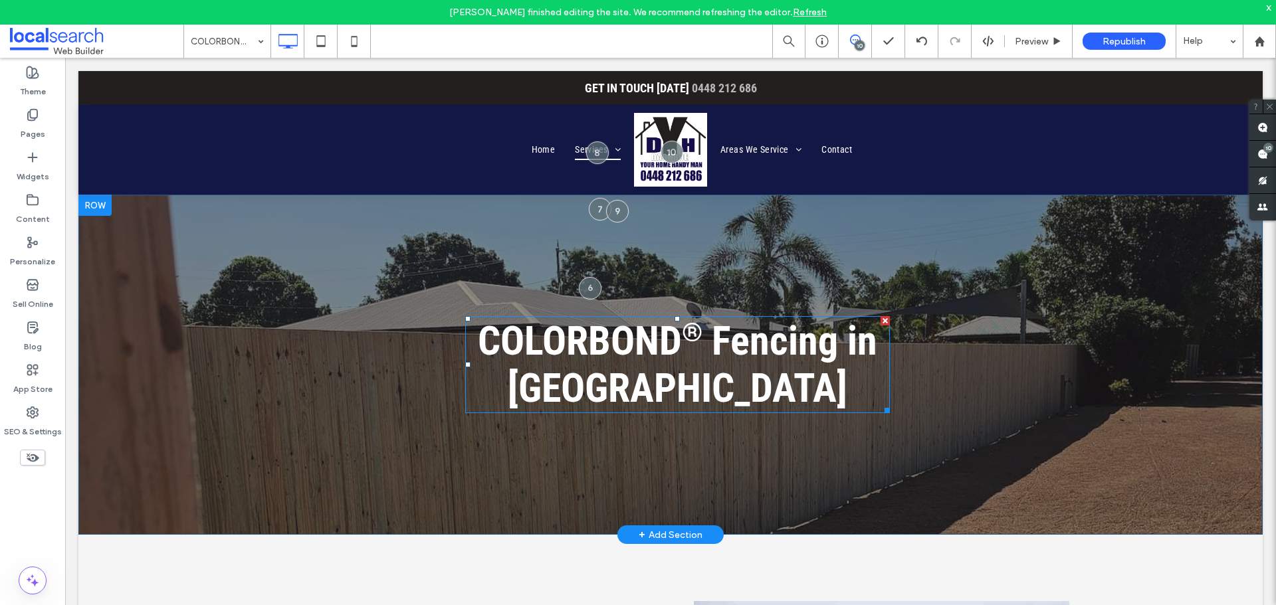
click at [782, 384] on h1 "COLORBOND ® Fencing in Townsville" at bounding box center [677, 365] width 425 height 94
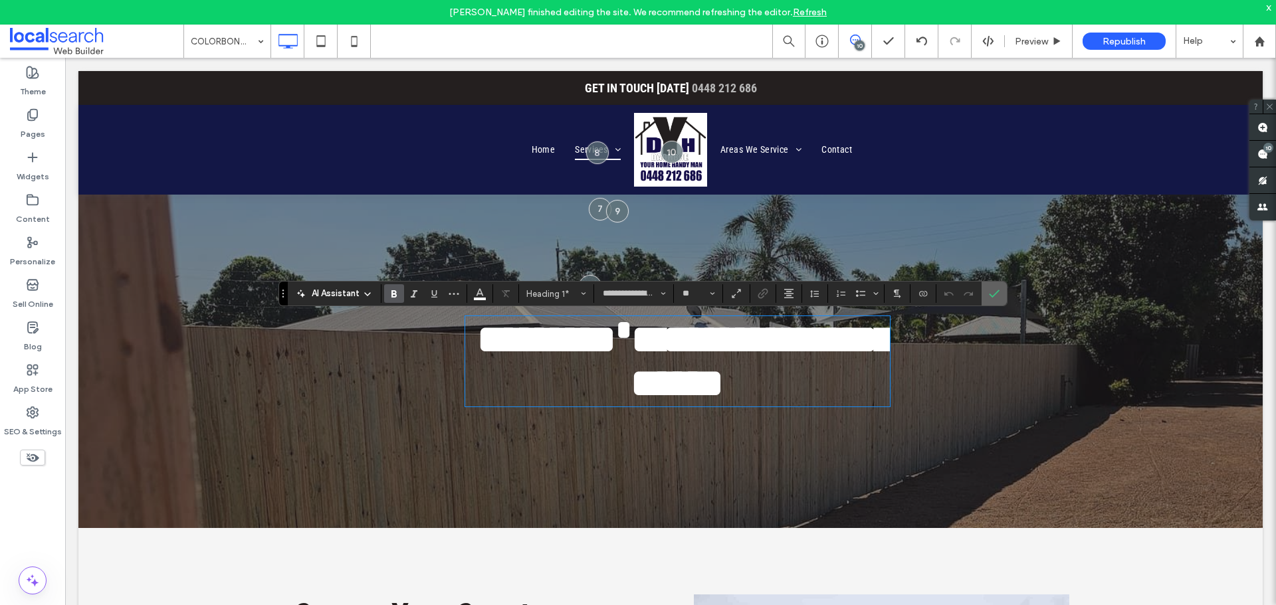
click at [997, 286] on span "Confirm" at bounding box center [994, 293] width 11 height 23
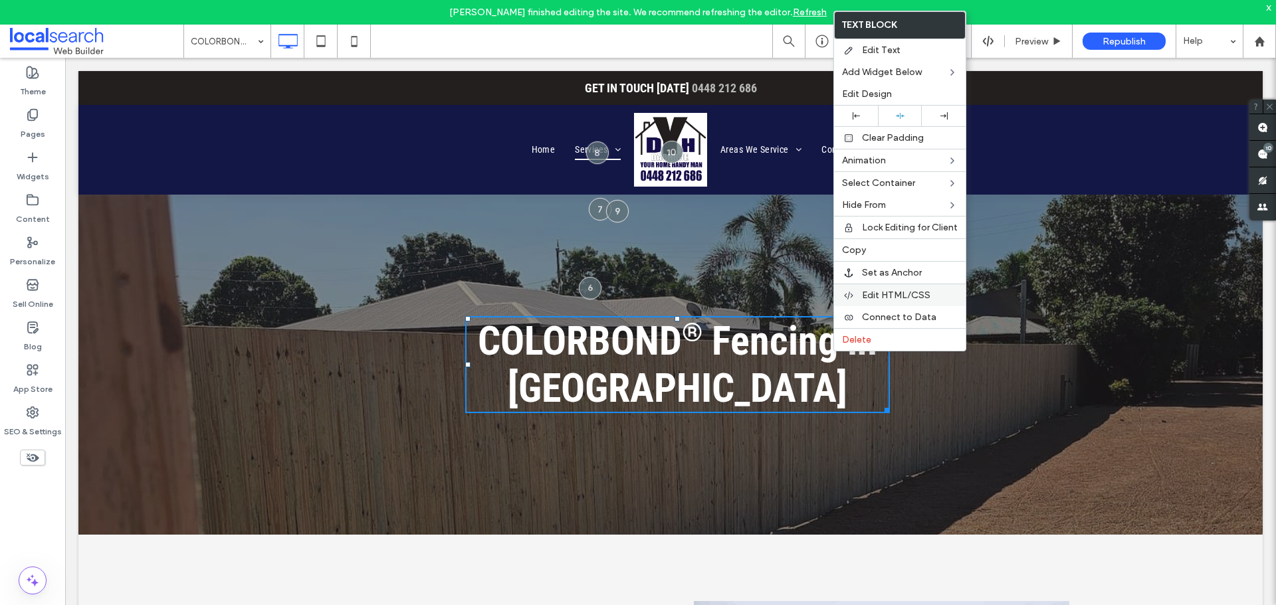
click at [921, 298] on span "Edit HTML/CSS" at bounding box center [896, 295] width 68 height 11
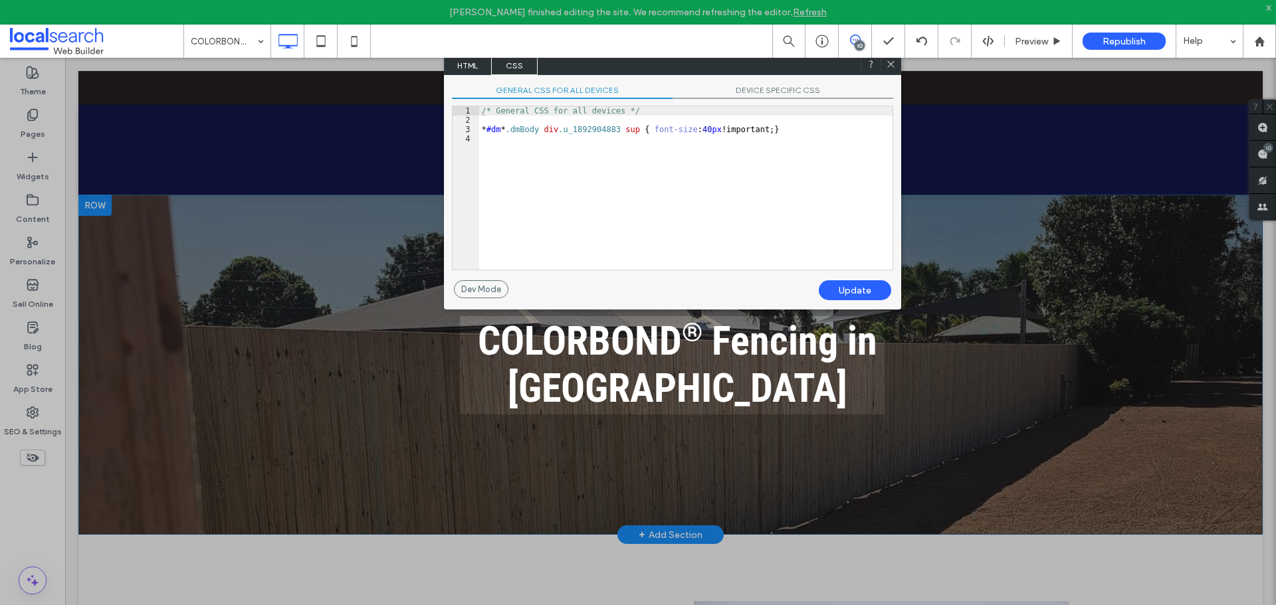
click at [744, 95] on span "DEVICE SPECIFIC CSS" at bounding box center [783, 92] width 221 height 14
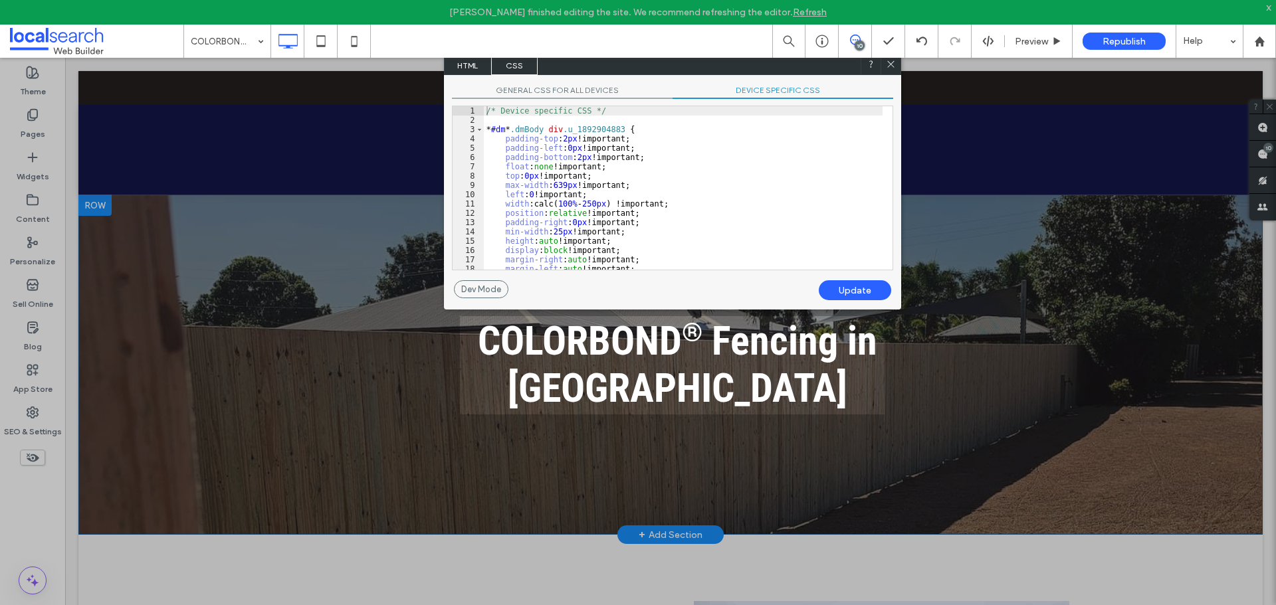
click at [560, 100] on div "GENERAL CSS FOR ALL DEVICES DEVICE SPECIFIC CSS Use with caution! Make sure you…" at bounding box center [672, 177] width 457 height 205
click at [558, 90] on span "GENERAL CSS FOR ALL DEVICES" at bounding box center [562, 92] width 221 height 14
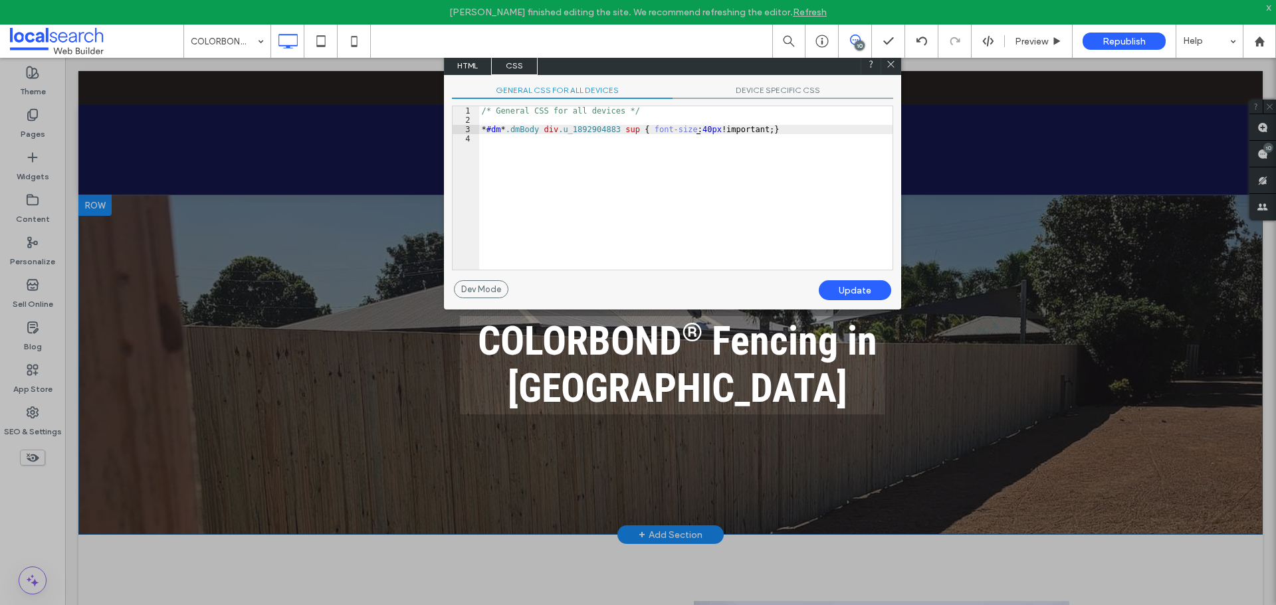
click at [695, 130] on div "/* General CSS for all devices */ * #dm * .dmBody div .u_1892904883 sup { font-…" at bounding box center [685, 197] width 413 height 182
click at [692, 128] on div "/* General CSS for all devices */ * #dm * .dmBody div .u_1892904883 sup { font-…" at bounding box center [685, 197] width 413 height 182
type textarea "**"
click at [895, 61] on div at bounding box center [890, 65] width 20 height 20
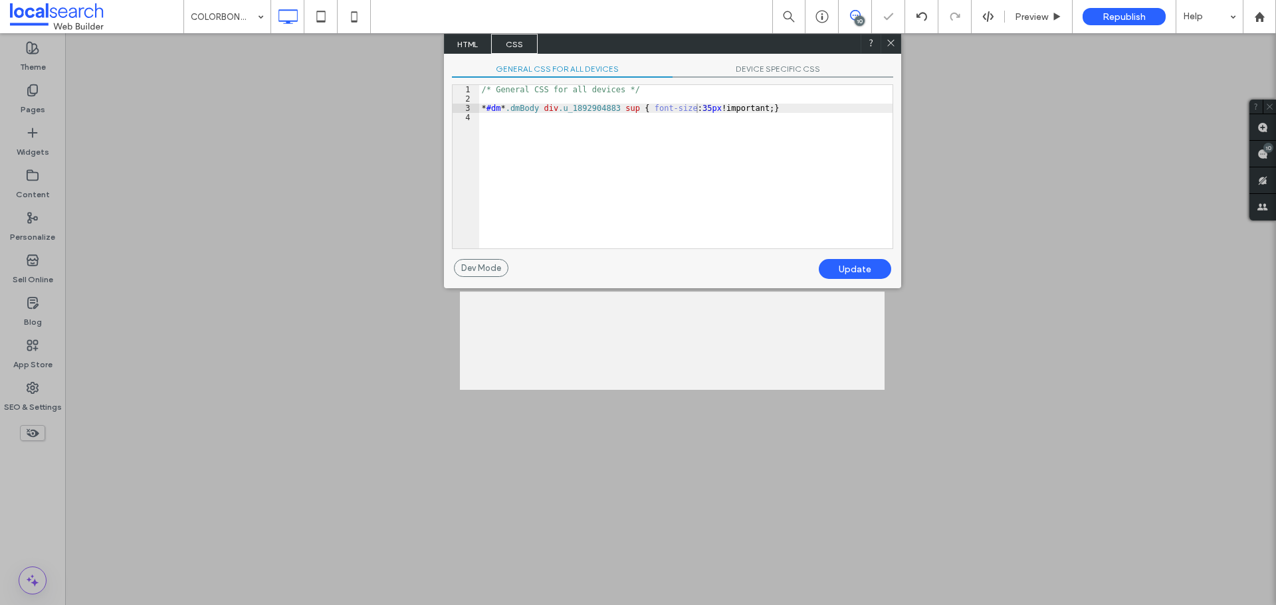
click at [871, 278] on div "Update" at bounding box center [855, 269] width 72 height 20
click at [867, 272] on div "Update" at bounding box center [855, 269] width 72 height 20
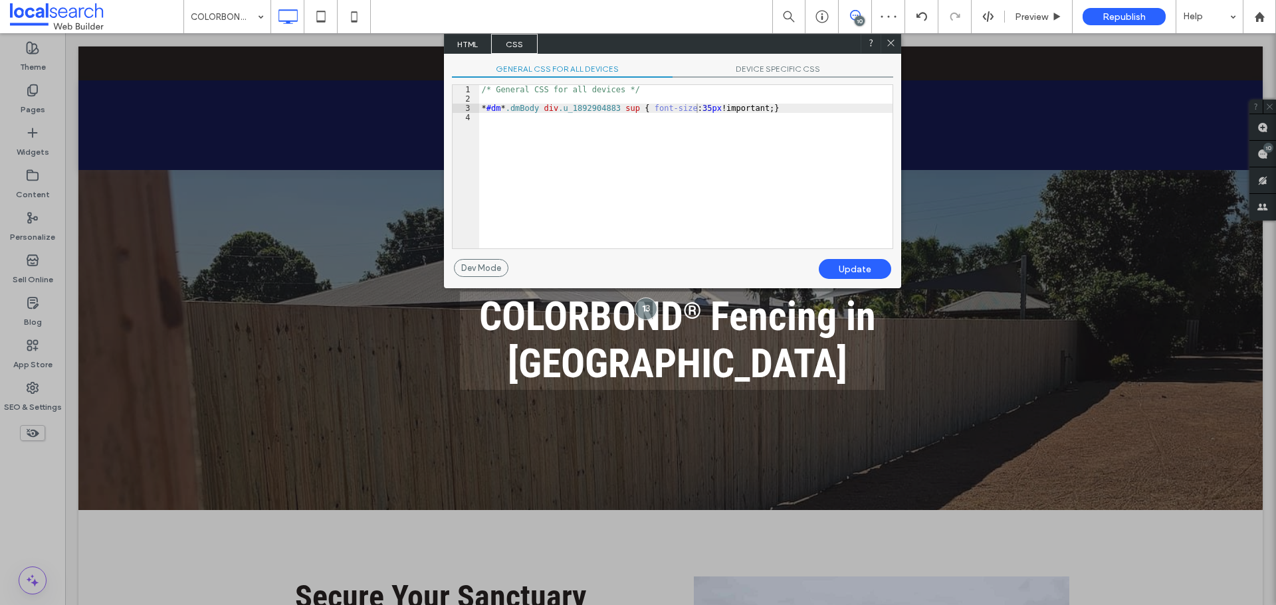
click at [696, 111] on div "/* General CSS for all devices */ * #dm * .dmBody div .u_1892904883 sup { font-…" at bounding box center [685, 176] width 413 height 182
click at [849, 270] on div "Update" at bounding box center [855, 269] width 72 height 20
click at [696, 102] on div "/* General CSS for all devices */ * #dm * .dmBody div .u_1892904883 sup { font-…" at bounding box center [685, 176] width 413 height 182
click at [699, 109] on div "/* General CSS for all devices */ * #dm * .dmBody div .u_1892904883 sup { font-…" at bounding box center [685, 176] width 413 height 182
click at [696, 108] on div "/* General CSS for all devices */ * #dm * .dmBody div .u_1892904883 sup { font-…" at bounding box center [685, 176] width 413 height 182
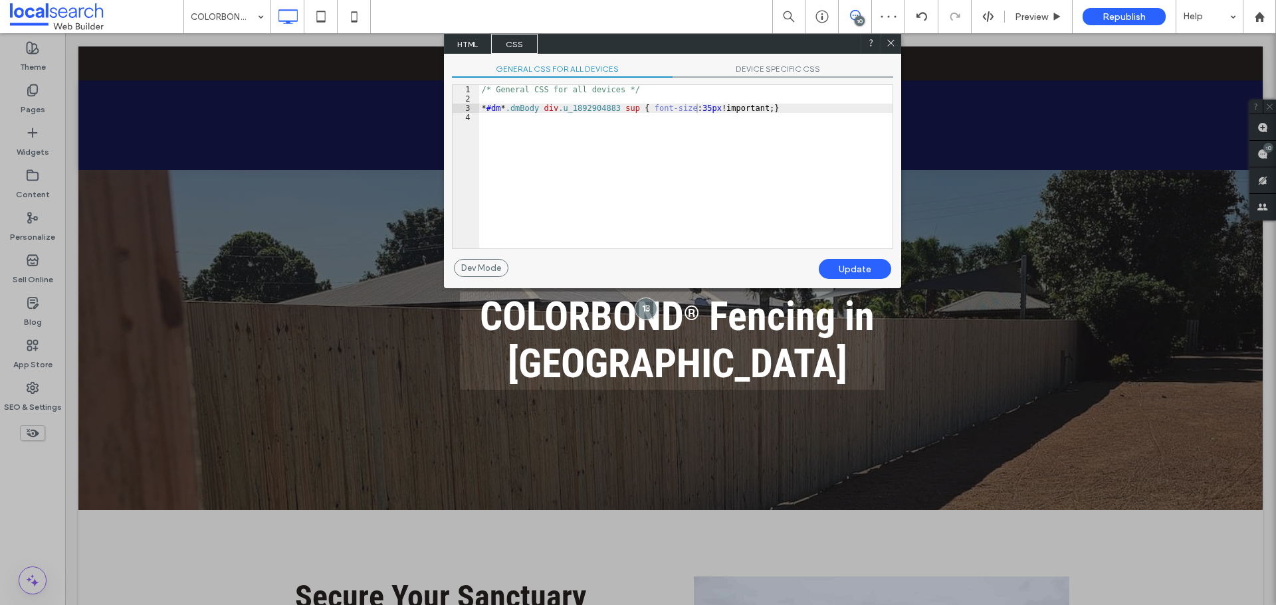
click at [863, 270] on div "Update" at bounding box center [855, 269] width 72 height 20
click at [884, 44] on div at bounding box center [891, 44] width 20 height 20
click at [888, 37] on div at bounding box center [891, 44] width 20 height 20
click at [892, 47] on icon at bounding box center [891, 43] width 10 height 10
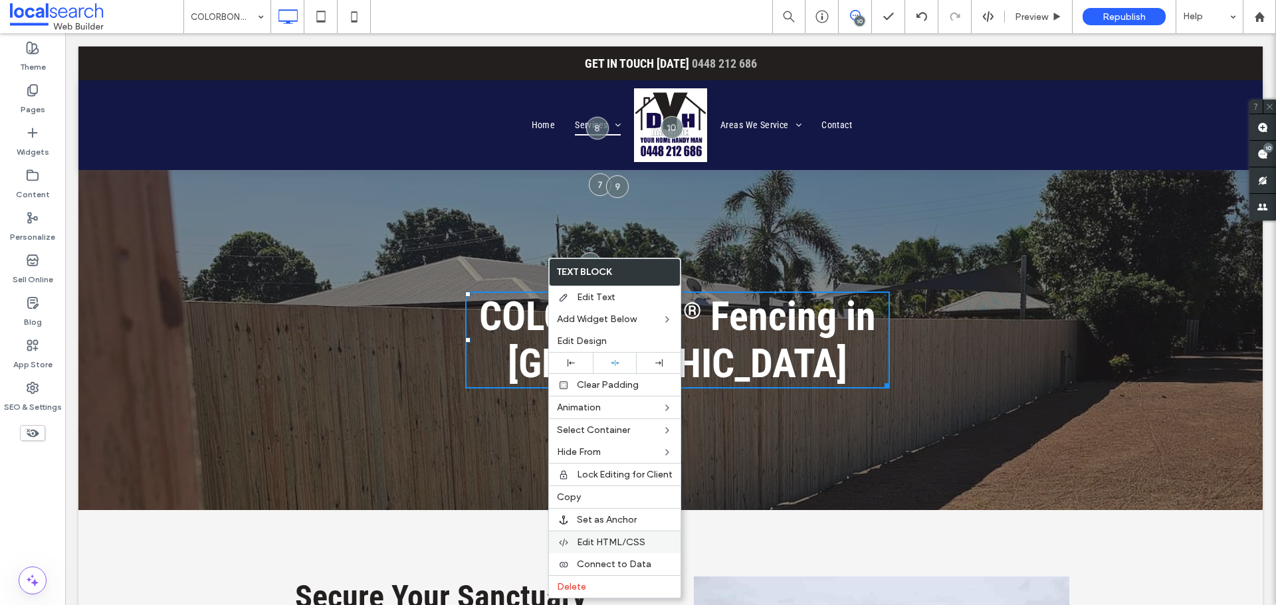
click at [643, 543] on span "Edit HTML/CSS" at bounding box center [611, 542] width 68 height 11
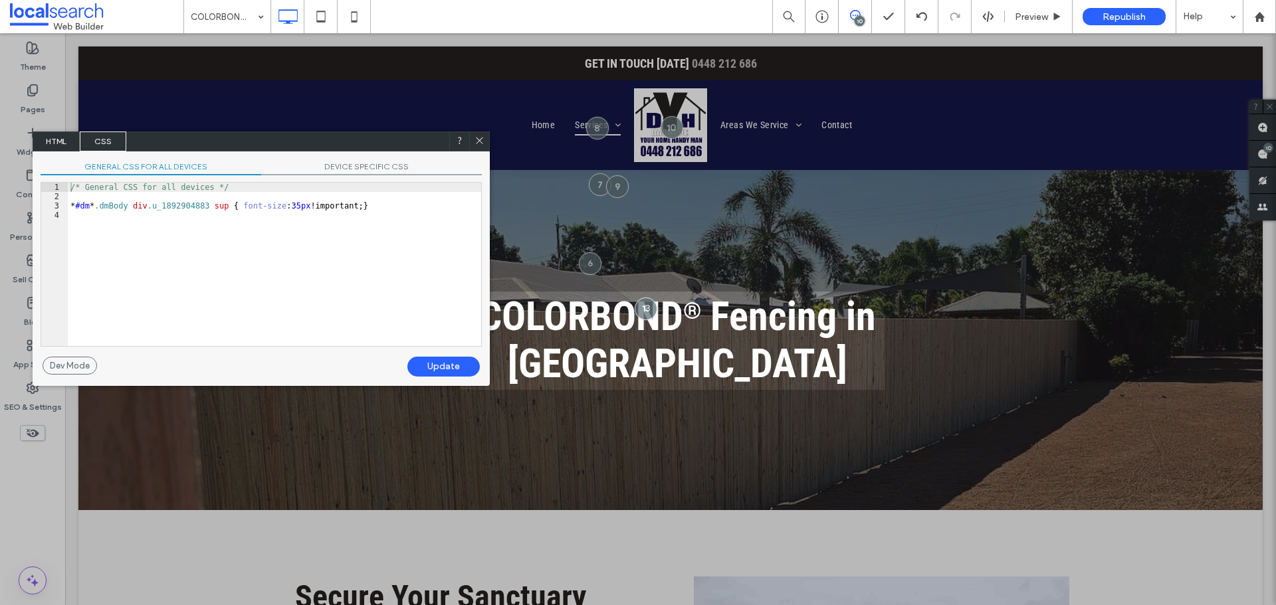
click at [284, 207] on div "/* General CSS for all devices */ * #dm * .dmBody div .u_1892904883 sup { font-…" at bounding box center [274, 274] width 413 height 182
click at [443, 371] on div "Update" at bounding box center [443, 367] width 72 height 20
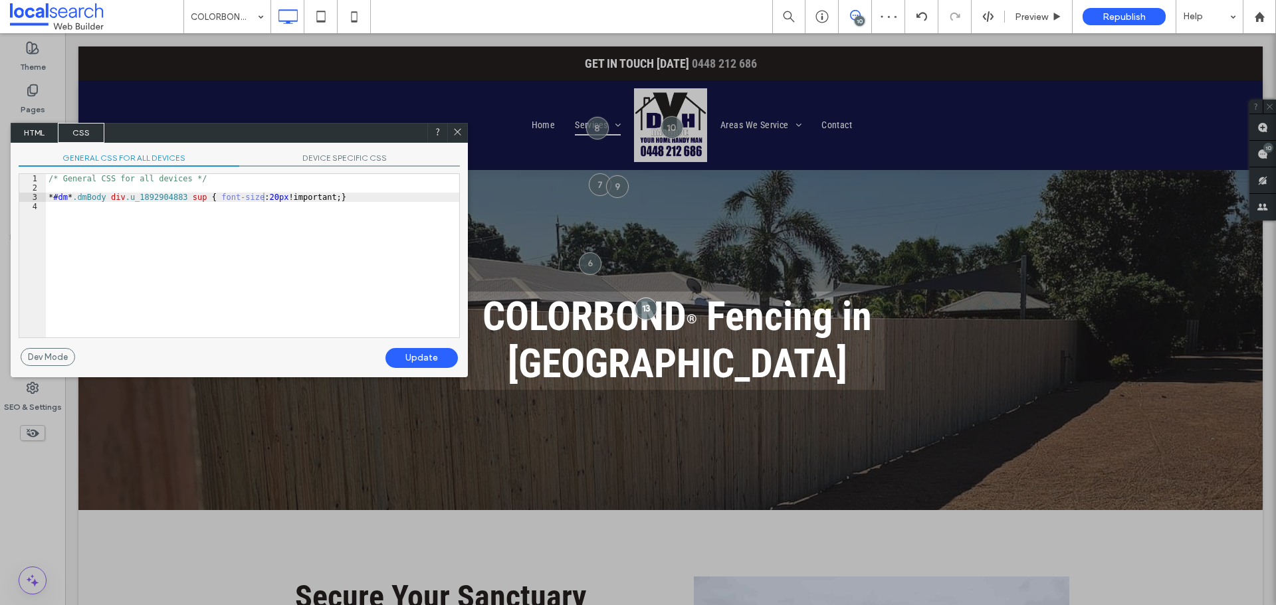
drag, startPoint x: 380, startPoint y: 136, endPoint x: 345, endPoint y: 124, distance: 37.4
click at [345, 124] on div "HTML CSS" at bounding box center [239, 133] width 457 height 20
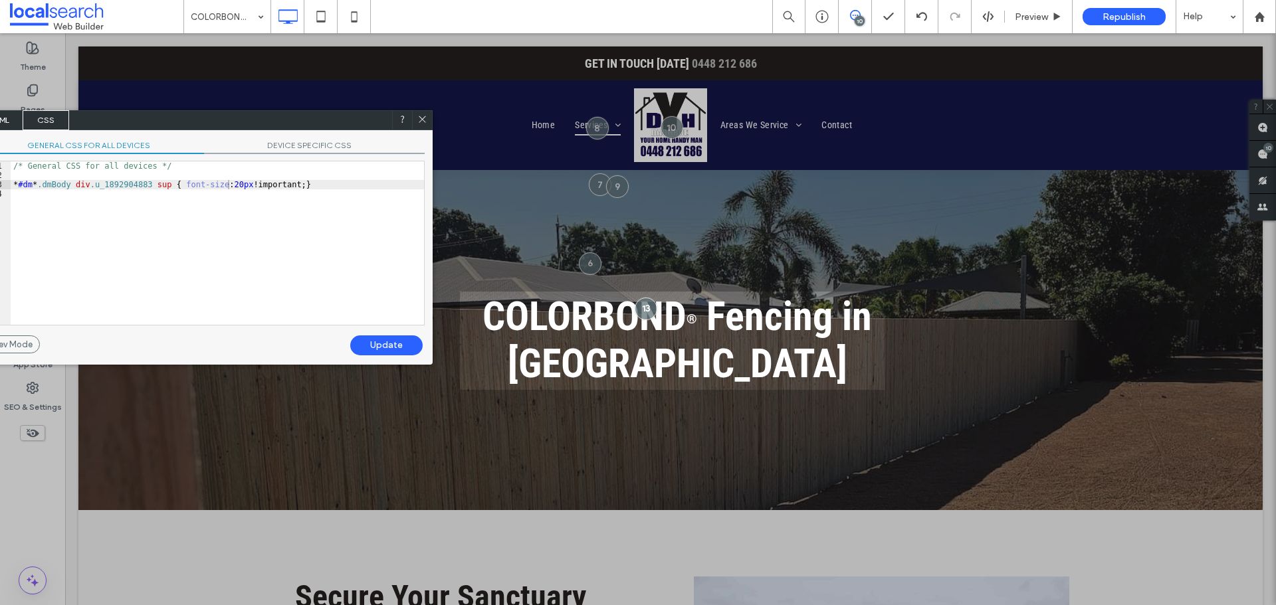
click at [229, 191] on div "/* General CSS for all devices */ * #dm * .dmBody div .u_1892904883 sup { font-…" at bounding box center [217, 252] width 413 height 182
click at [225, 187] on div "/* General CSS for all devices */ * #dm * .dmBody div .u_1892904883 sup { font-…" at bounding box center [217, 252] width 413 height 182
click at [230, 185] on div "/* General CSS for all devices */ * #dm * .dmBody div .u_1892904883 sup { font-…" at bounding box center [217, 252] width 413 height 182
type textarea "**"
click at [394, 340] on div "Update" at bounding box center [386, 346] width 72 height 20
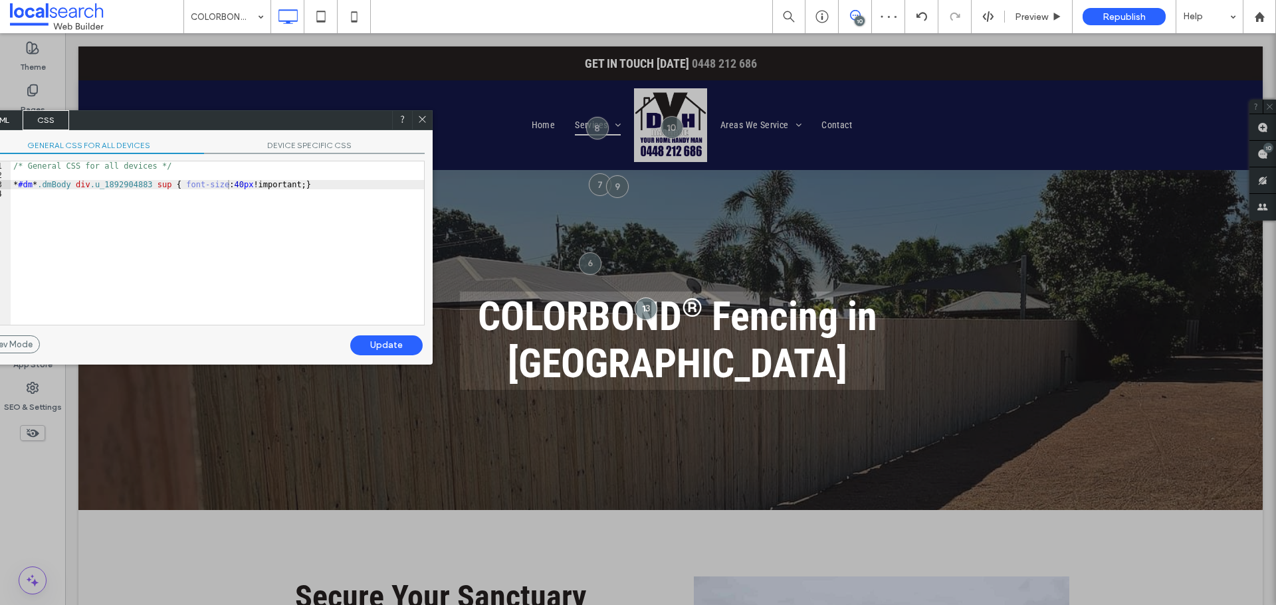
drag, startPoint x: 419, startPoint y: 115, endPoint x: 1071, endPoint y: 351, distance: 693.9
click at [419, 115] on icon at bounding box center [422, 119] width 10 height 10
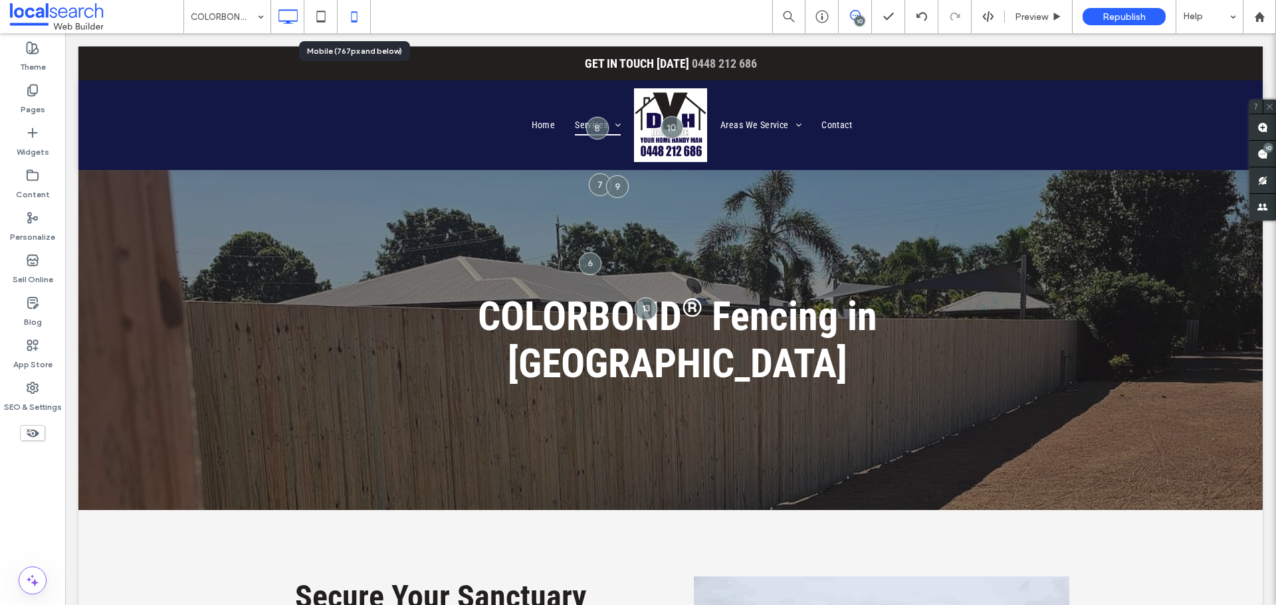
click at [357, 12] on use at bounding box center [354, 16] width 6 height 11
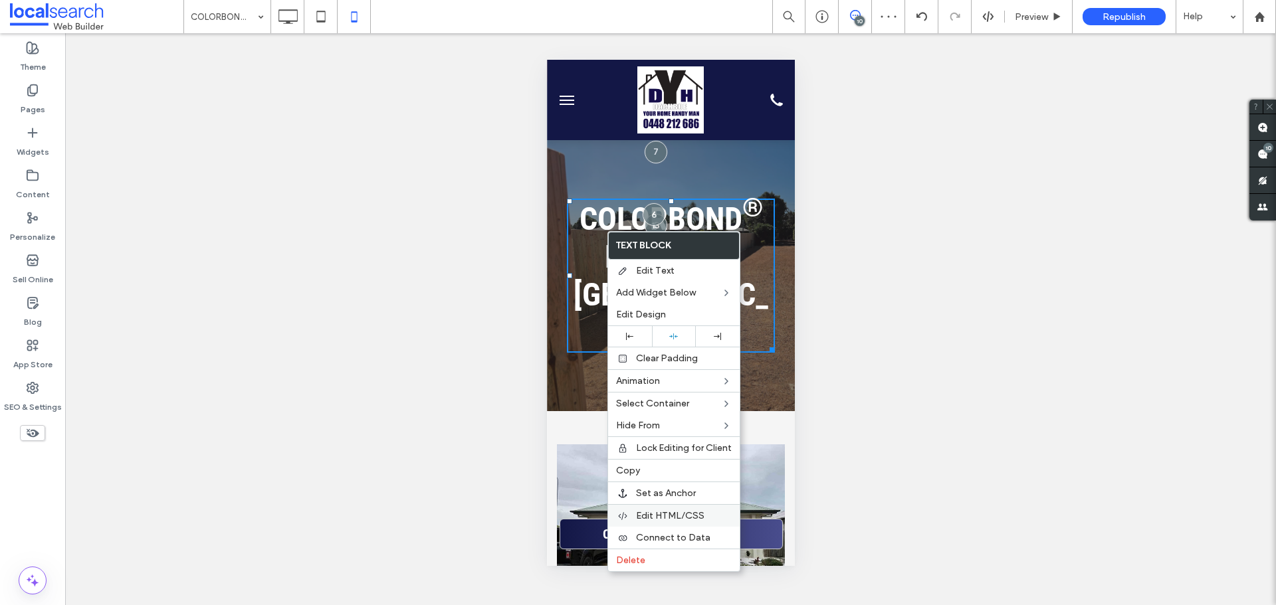
click at [690, 508] on div "Edit HTML/CSS" at bounding box center [674, 515] width 132 height 23
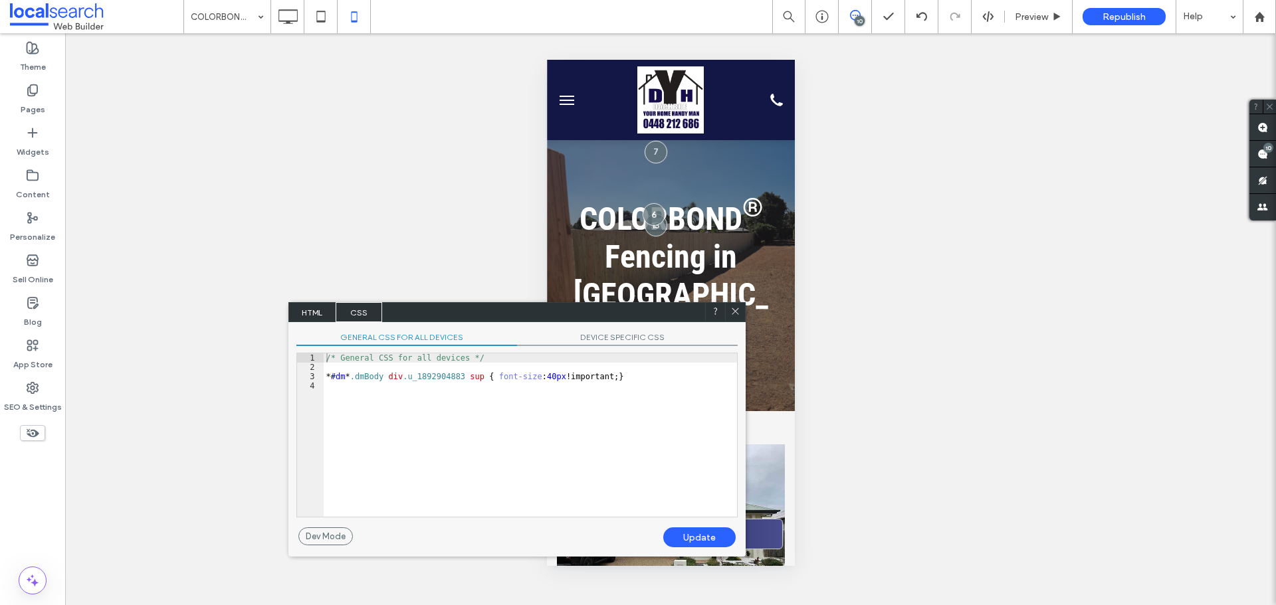
drag, startPoint x: 546, startPoint y: 339, endPoint x: 503, endPoint y: 316, distance: 48.5
click at [497, 312] on div "HTML CSS" at bounding box center [516, 312] width 457 height 20
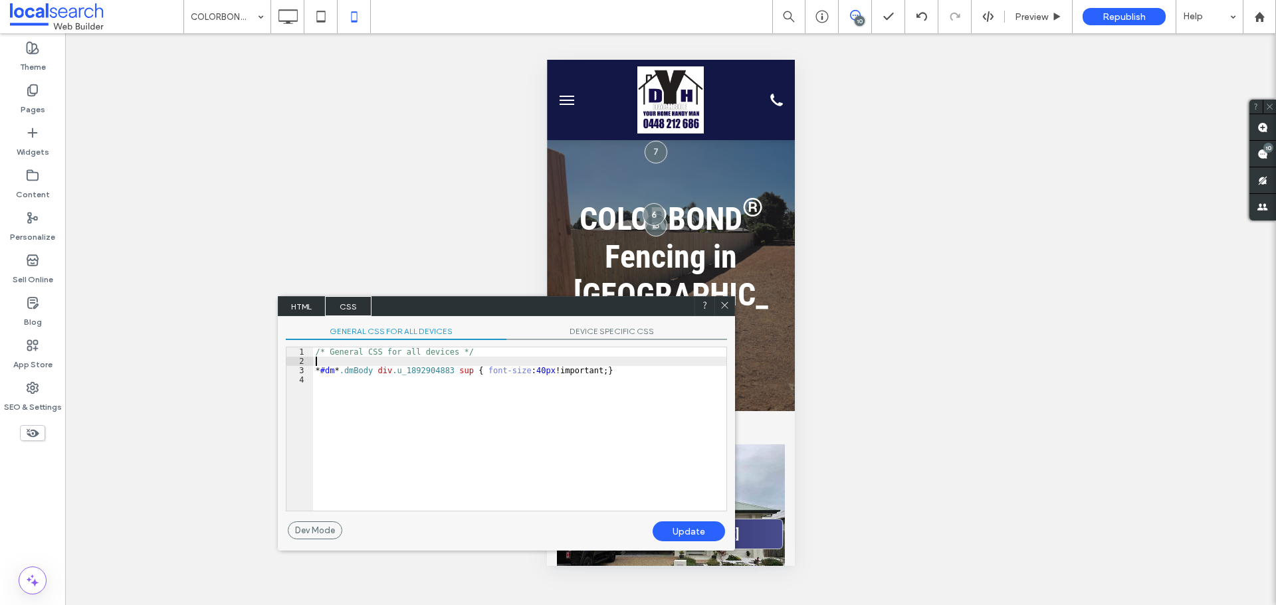
click at [532, 362] on div "/* General CSS for all devices */ * #dm * .dmBody div .u_1892904883 sup { font-…" at bounding box center [519, 439] width 413 height 182
click at [573, 331] on span "DEVICE SPECIFIC CSS" at bounding box center [616, 333] width 221 height 14
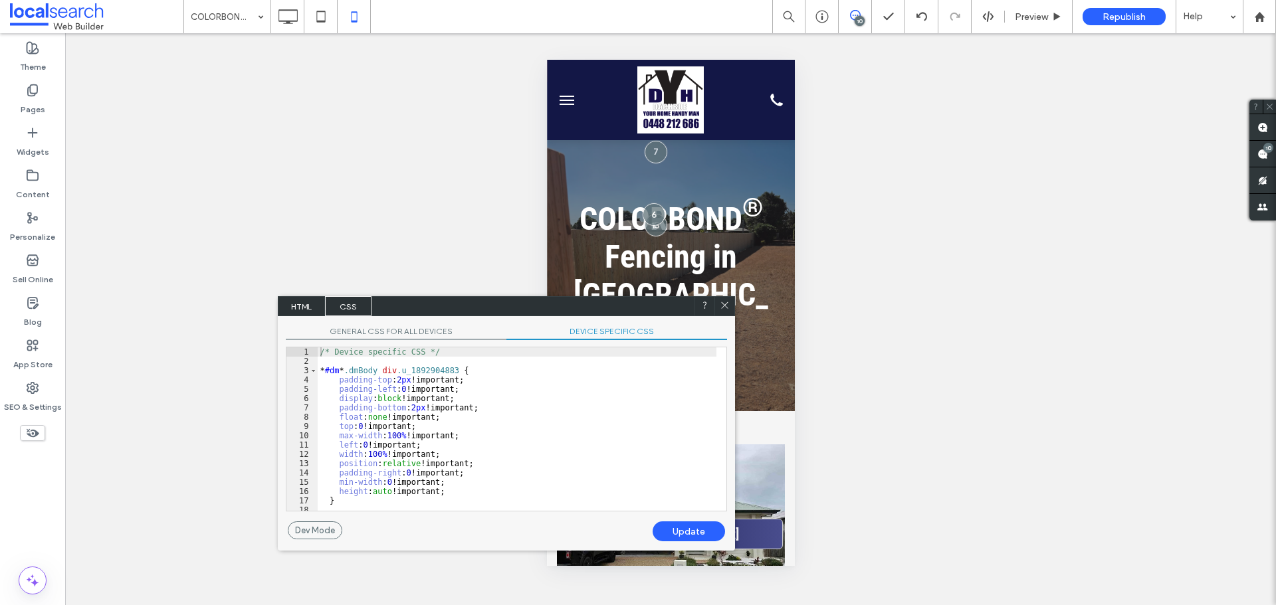
scroll to position [4, 0]
click at [419, 332] on span "GENERAL CSS FOR ALL DEVICES" at bounding box center [396, 333] width 221 height 14
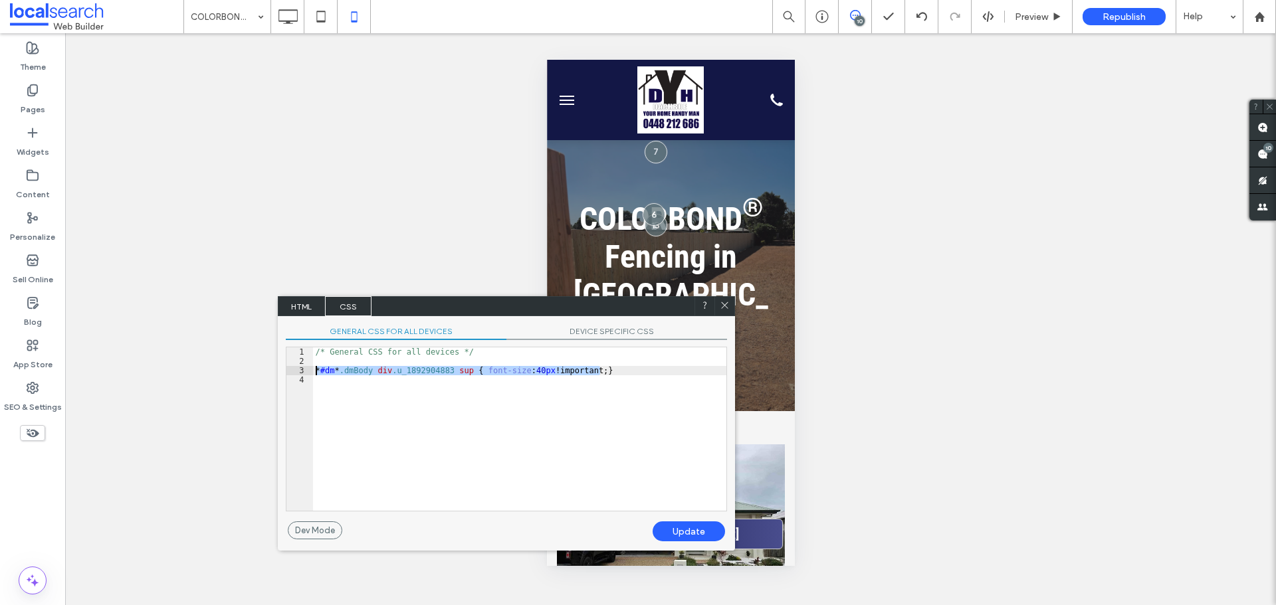
drag, startPoint x: 494, startPoint y: 372, endPoint x: 290, endPoint y: 379, distance: 204.1
click at [259, 370] on div "COLORBOND® Fencing 10 Preview Republish Help Site Comments Team & Clients Autom…" at bounding box center [638, 302] width 1276 height 605
drag, startPoint x: 671, startPoint y: 326, endPoint x: 621, endPoint y: 354, distance: 57.7
click at [671, 326] on span "DEVICE SPECIFIC CSS" at bounding box center [616, 333] width 221 height 14
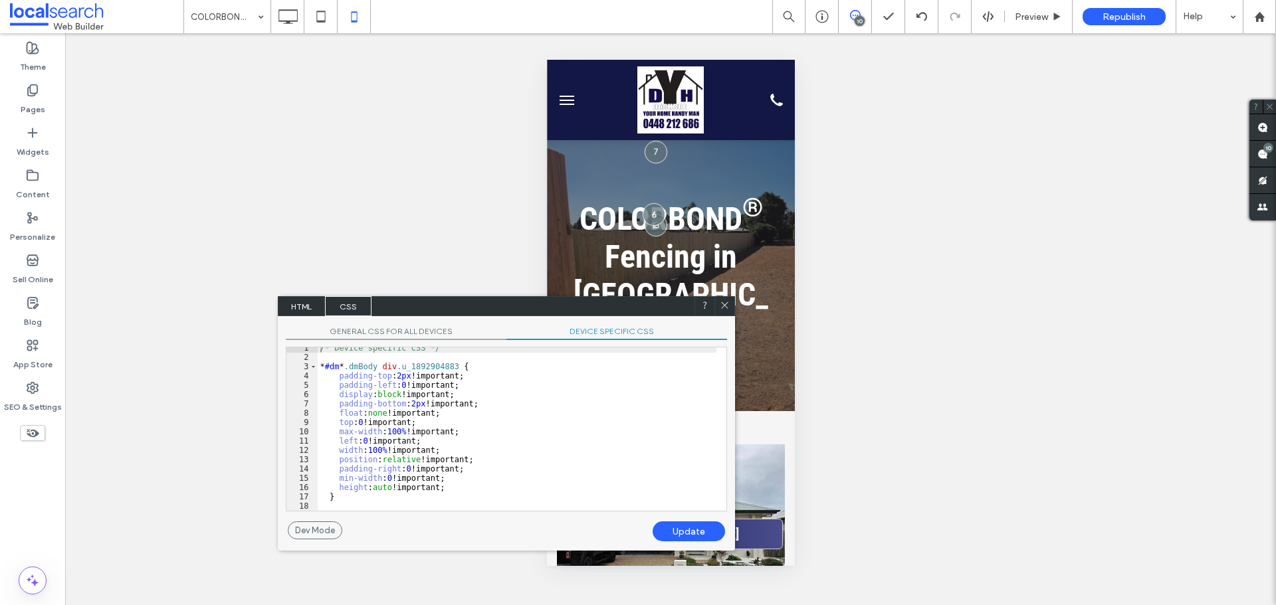
click at [364, 502] on div "/* Device specific CSS */ * #dm * .dmBody div .u_1892904883 { padding-top : 2 p…" at bounding box center [517, 435] width 399 height 182
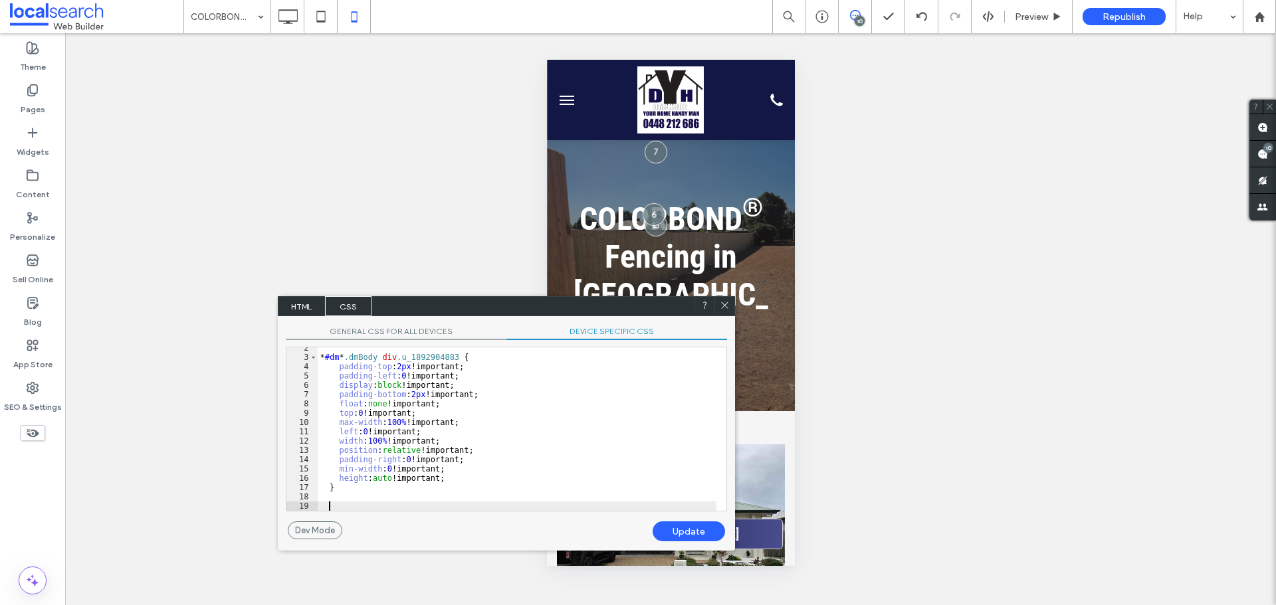
paste textarea
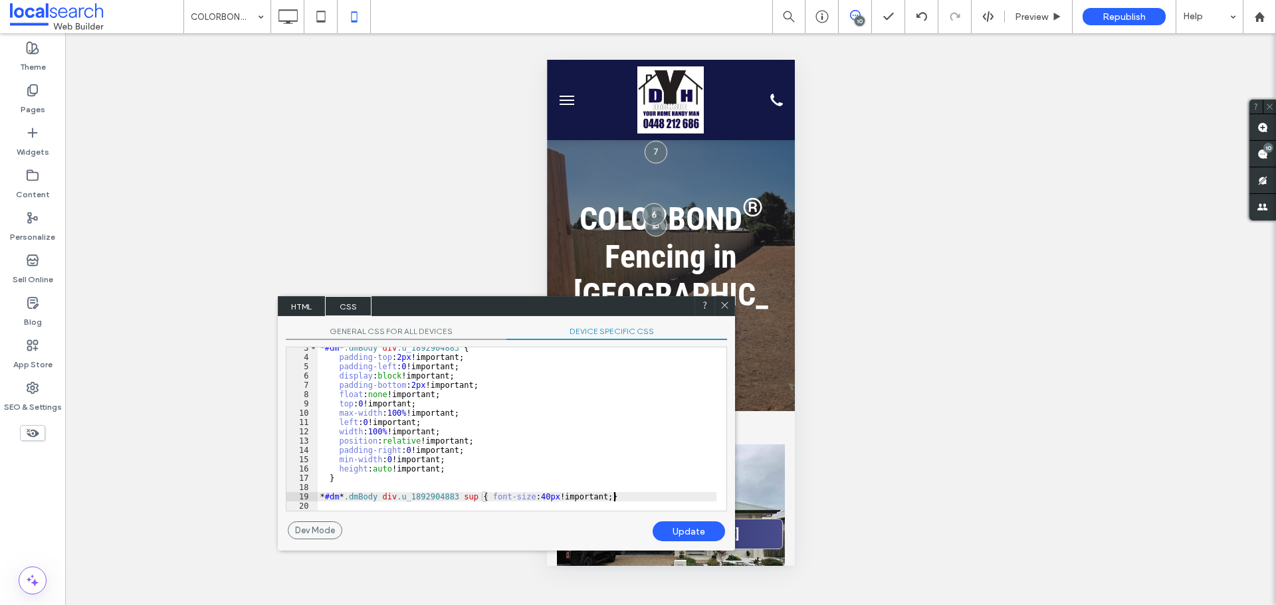
scroll to position [23, 0]
click at [538, 496] on div "* #dm * .dmBody div .u_1892904883 { padding-top : 2 px !important; padding-left…" at bounding box center [517, 435] width 399 height 182
type textarea "**"
click at [700, 528] on div "Update" at bounding box center [689, 532] width 72 height 20
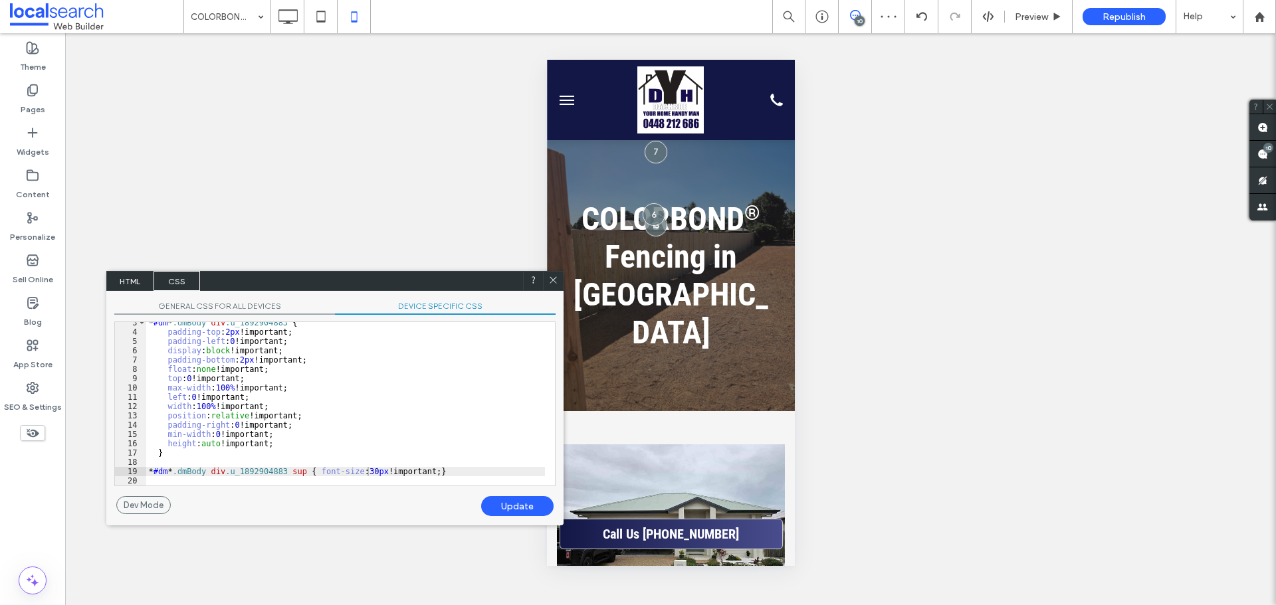
drag, startPoint x: 637, startPoint y: 311, endPoint x: 381, endPoint y: 253, distance: 263.1
click at [381, 271] on div "HTML CSS" at bounding box center [334, 281] width 457 height 20
